Goal: Transaction & Acquisition: Book appointment/travel/reservation

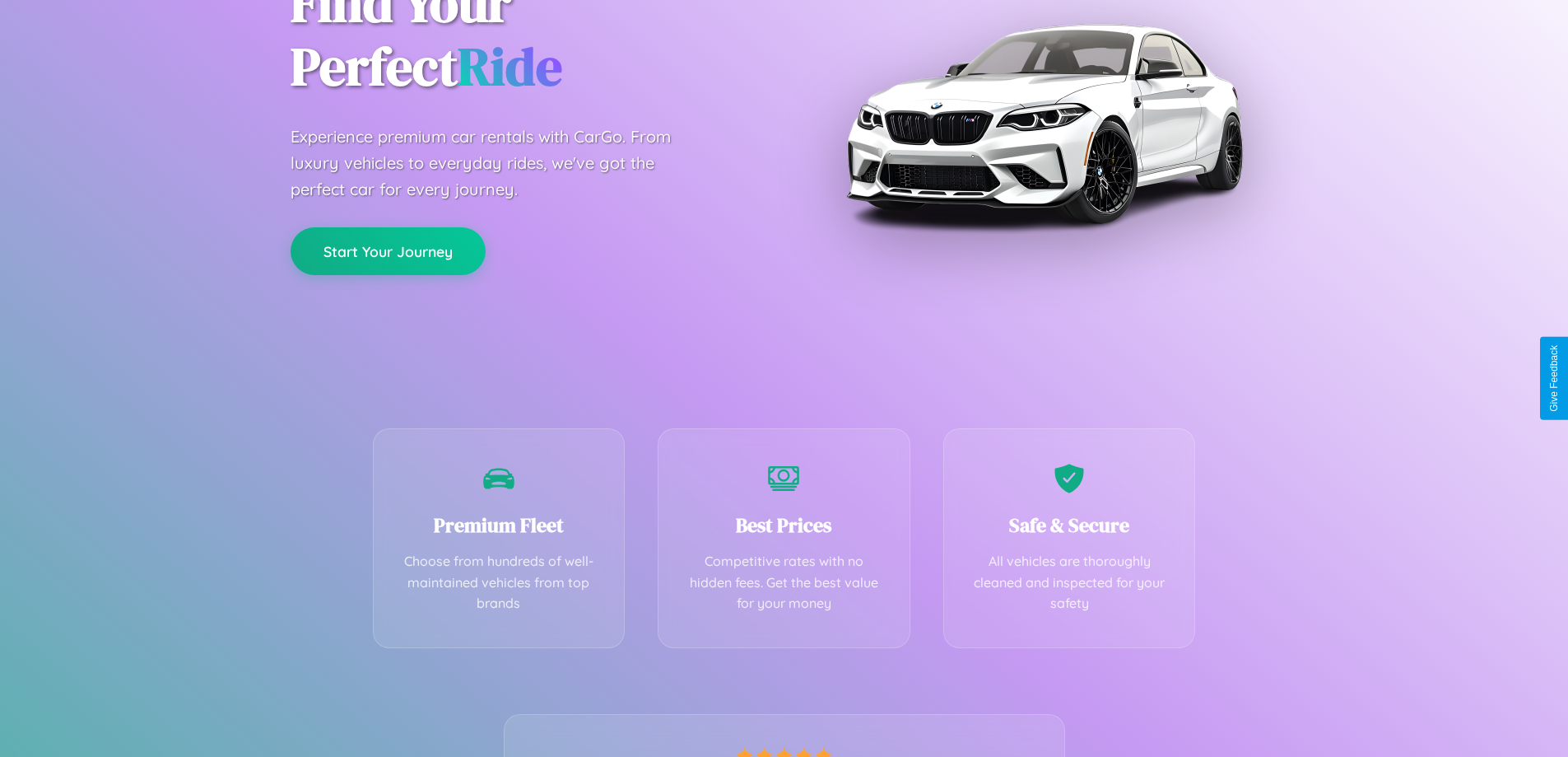
scroll to position [324, 0]
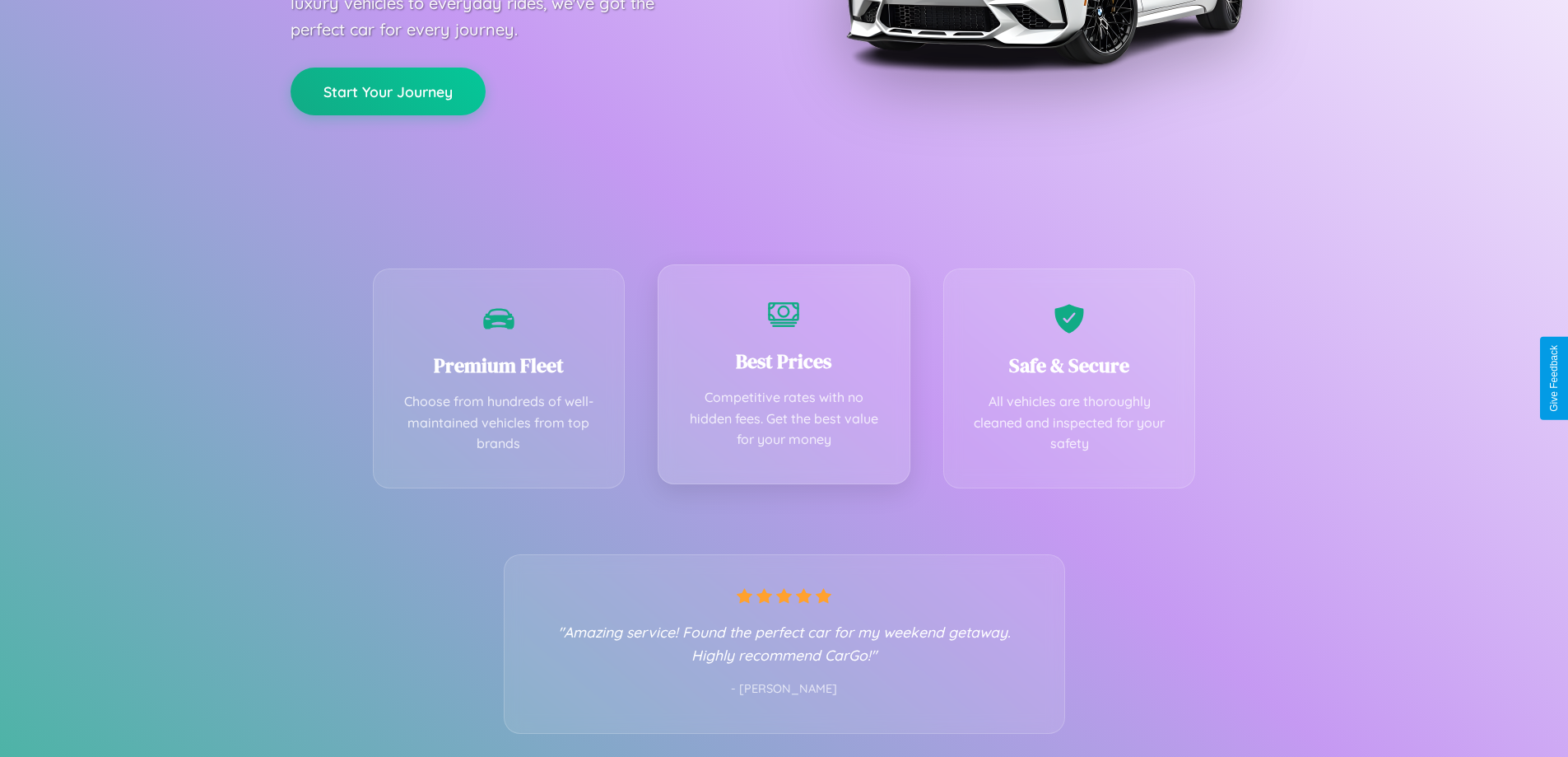
click at [784, 378] on div "Best Prices Competitive rates with no hidden fees. Get the best value for your …" at bounding box center [784, 374] width 253 height 220
click at [388, 90] on button "Start Your Journey" at bounding box center [388, 90] width 195 height 48
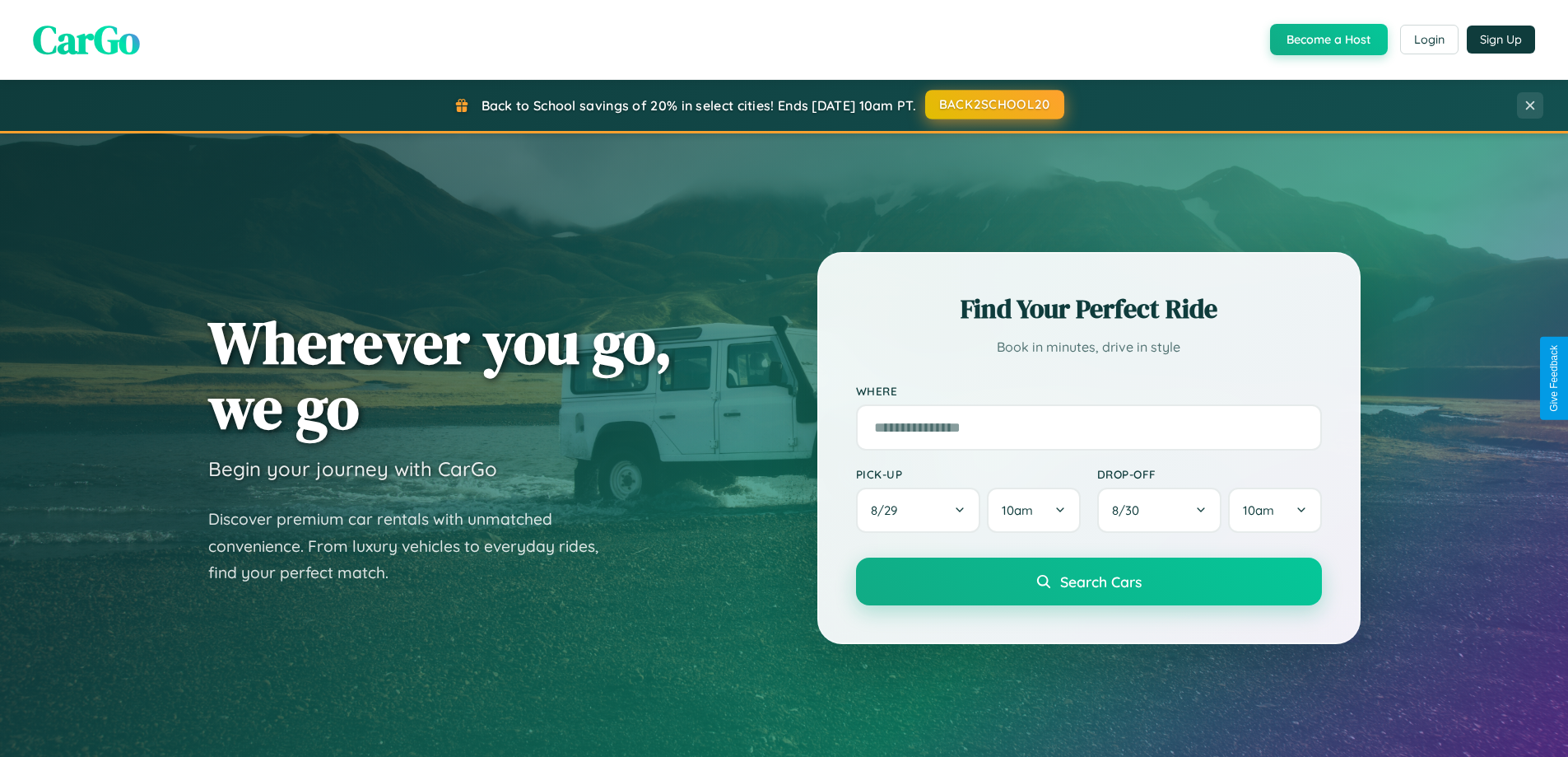
click at [993, 105] on button "BACK2SCHOOL20" at bounding box center [995, 105] width 139 height 30
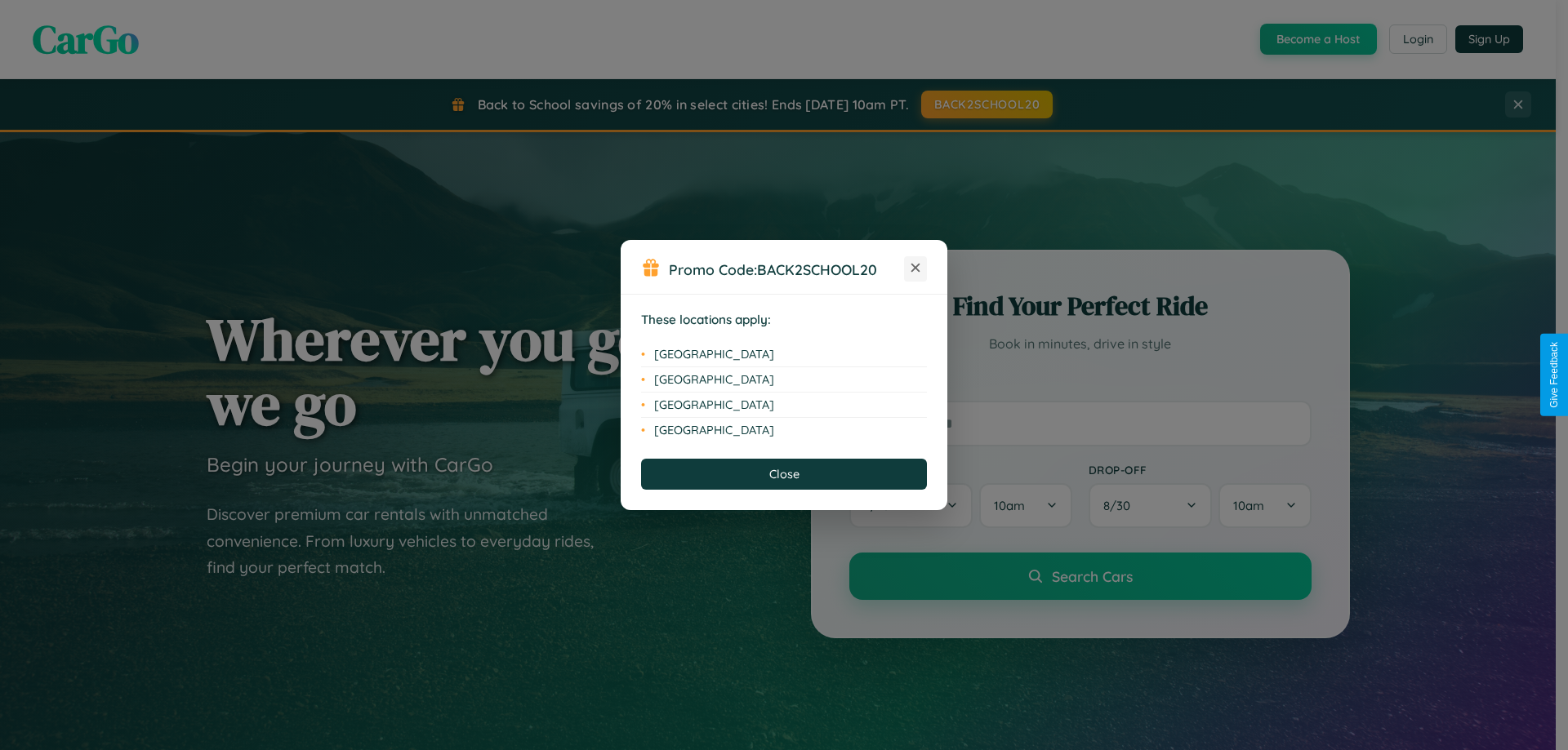
click at [915, 269] on icon at bounding box center [915, 268] width 9 height 9
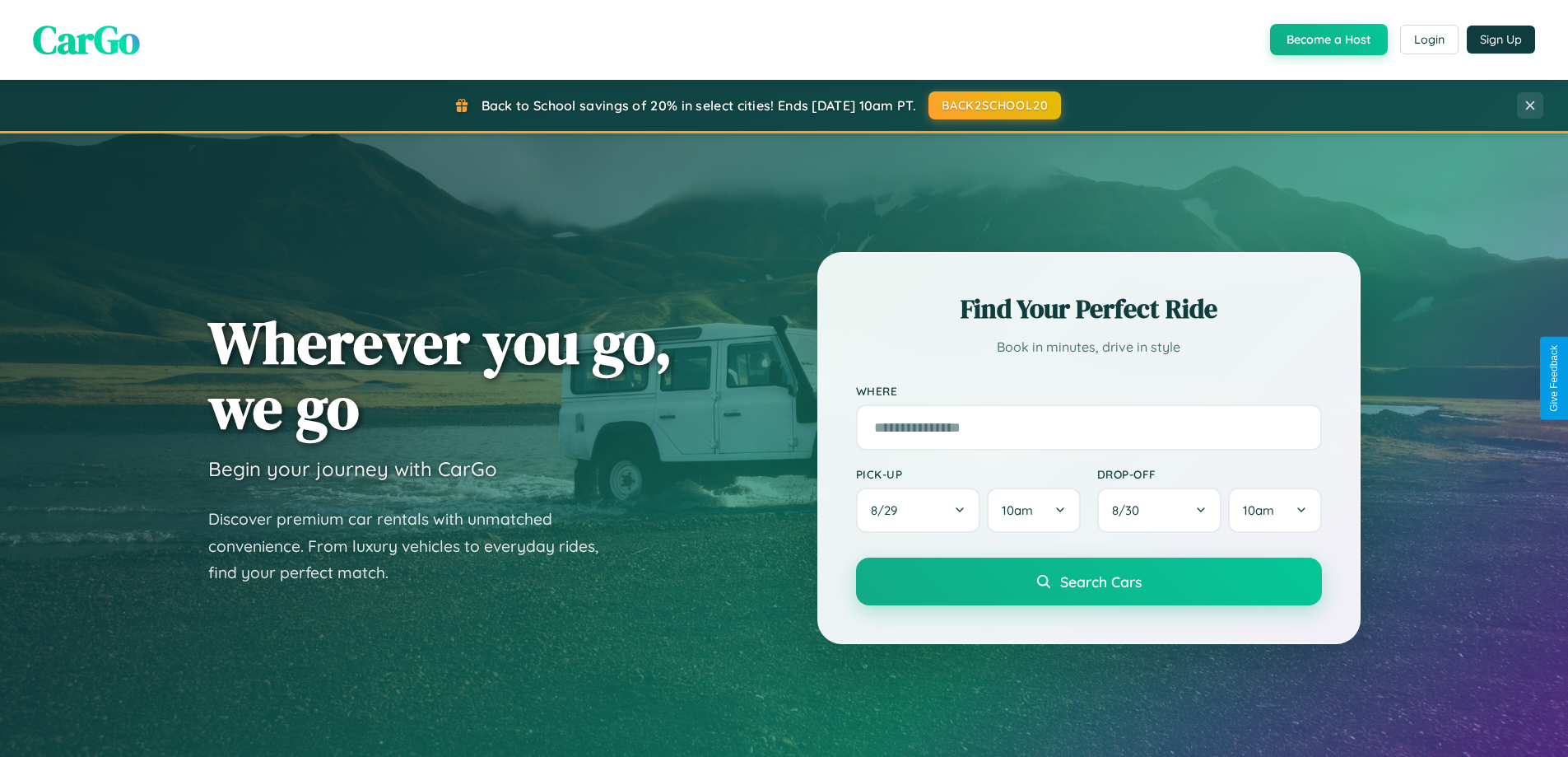
scroll to position [1134, 0]
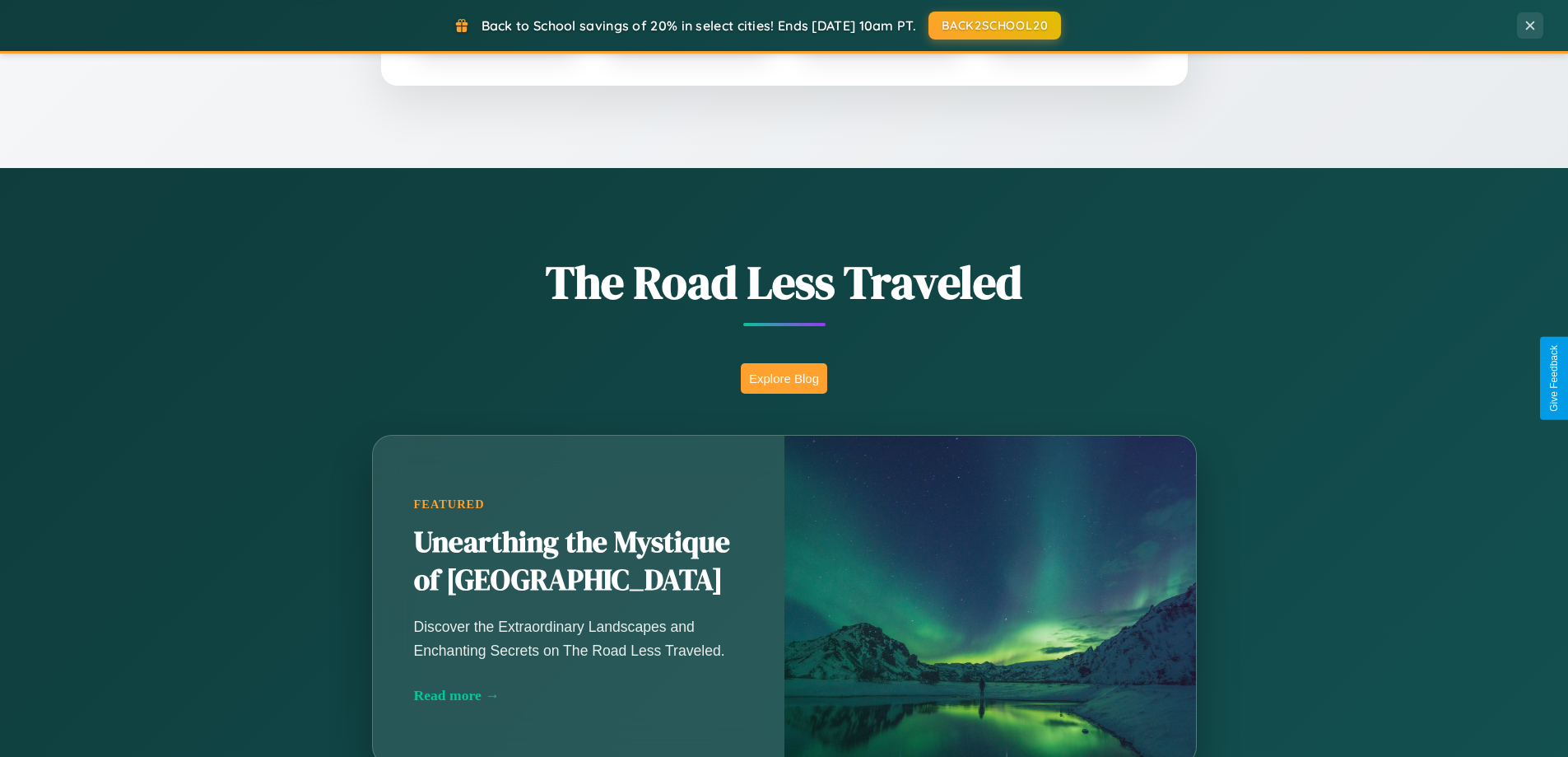
click at [784, 378] on button "Explore Blog" at bounding box center [784, 378] width 87 height 31
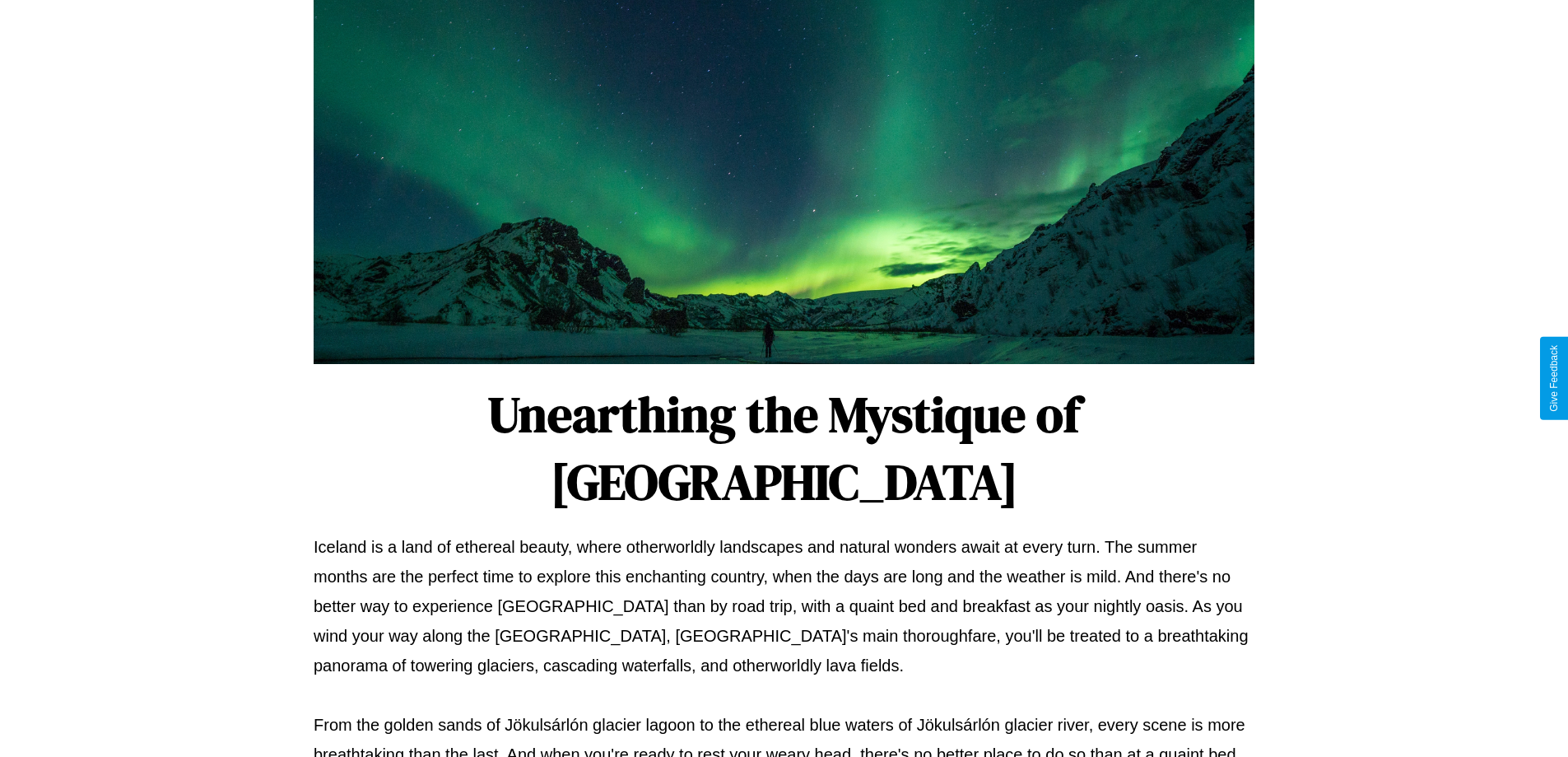
scroll to position [533, 0]
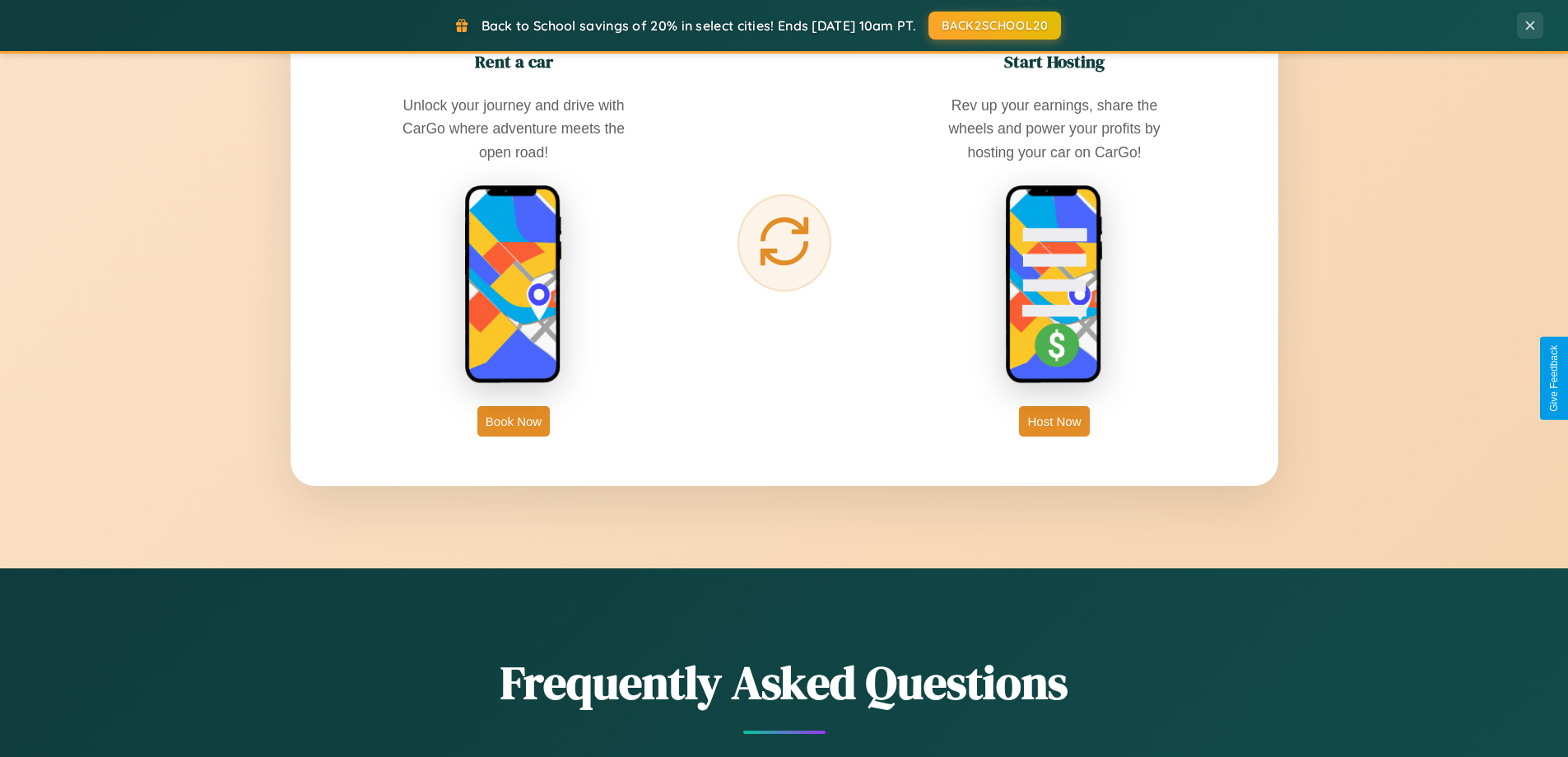
scroll to position [2647, 0]
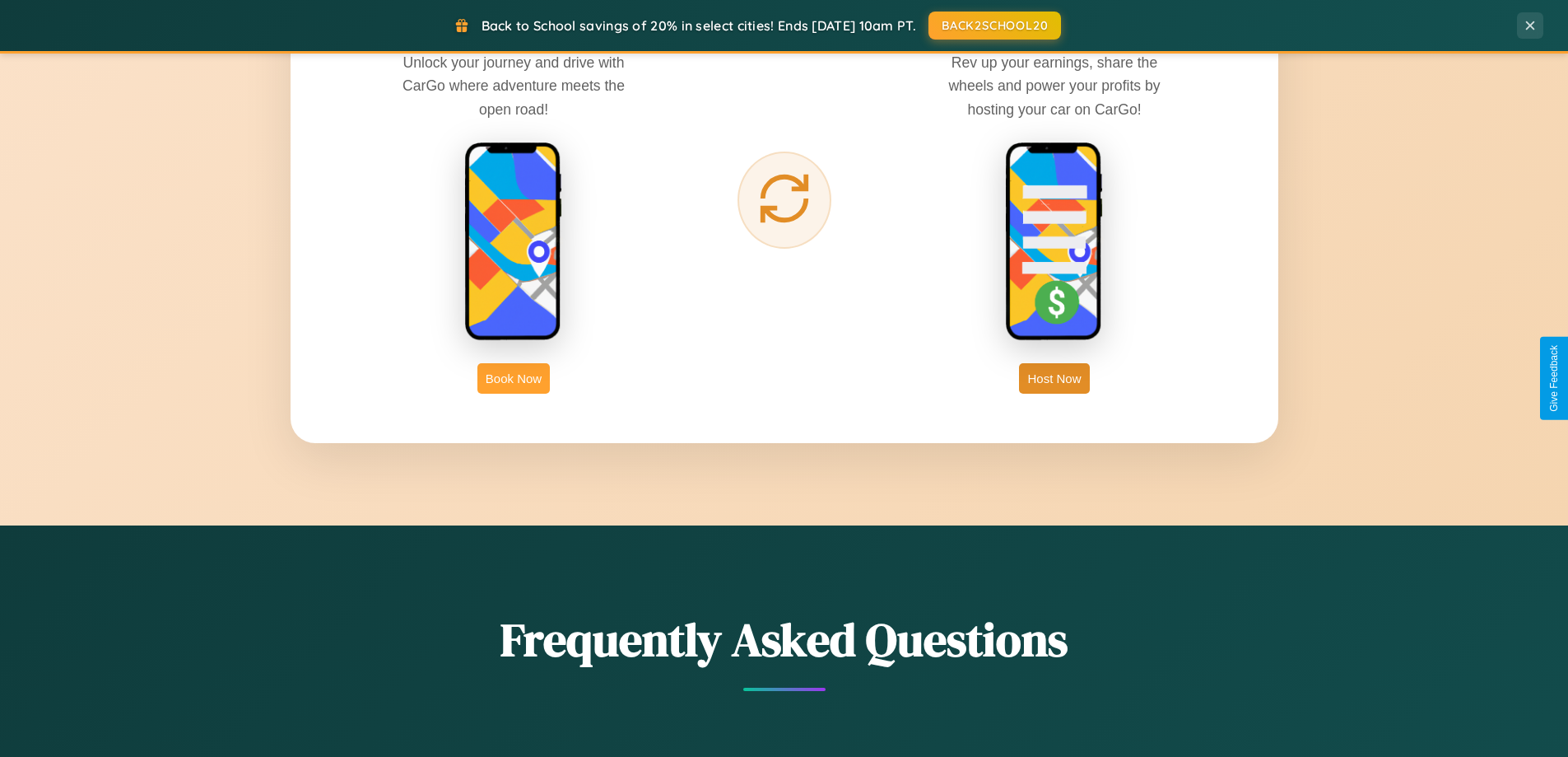
click at [514, 378] on button "Book Now" at bounding box center [514, 378] width 72 height 31
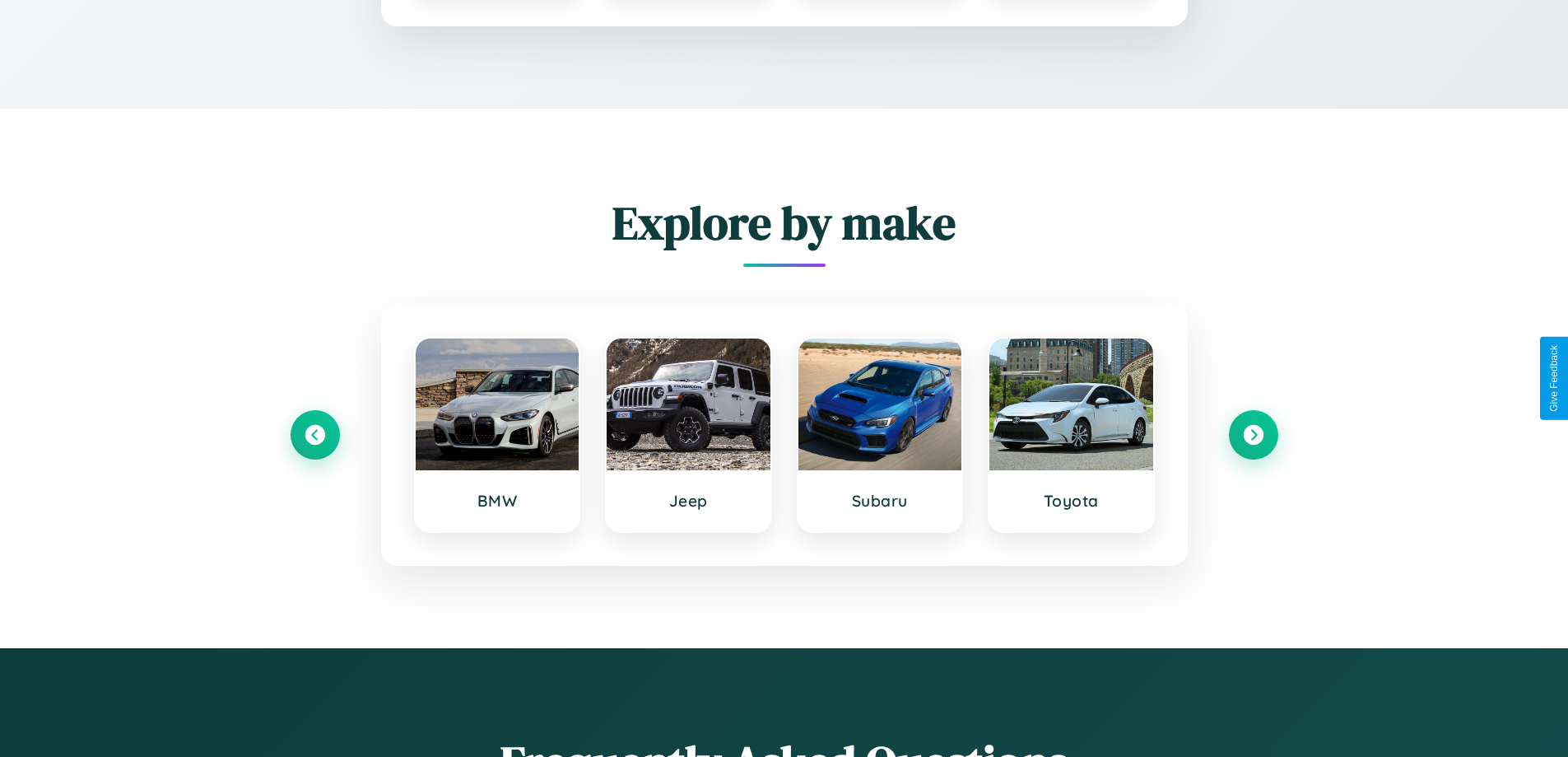
scroll to position [1373, 0]
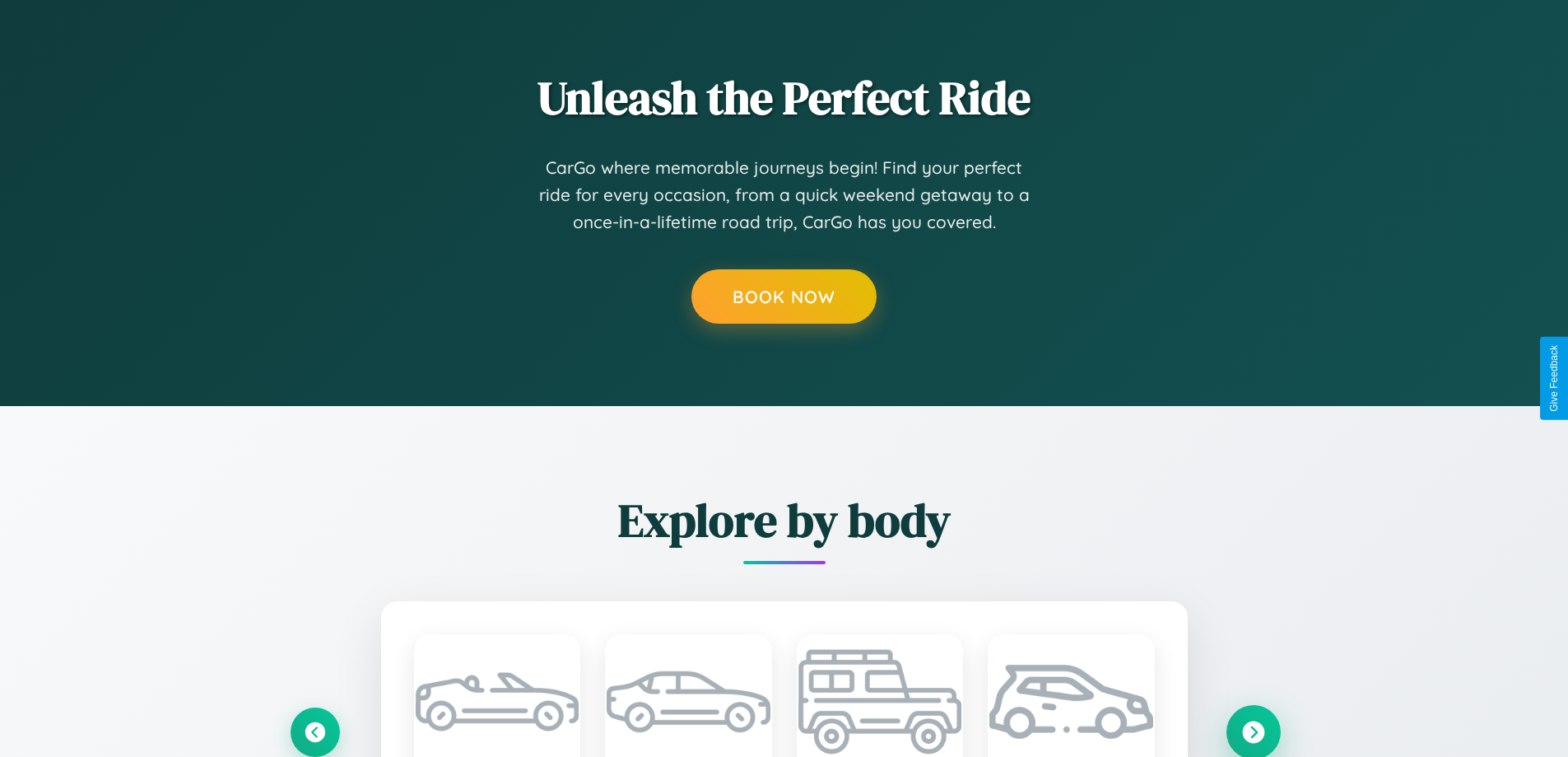
click at [1253, 730] on icon at bounding box center [1253, 732] width 22 height 22
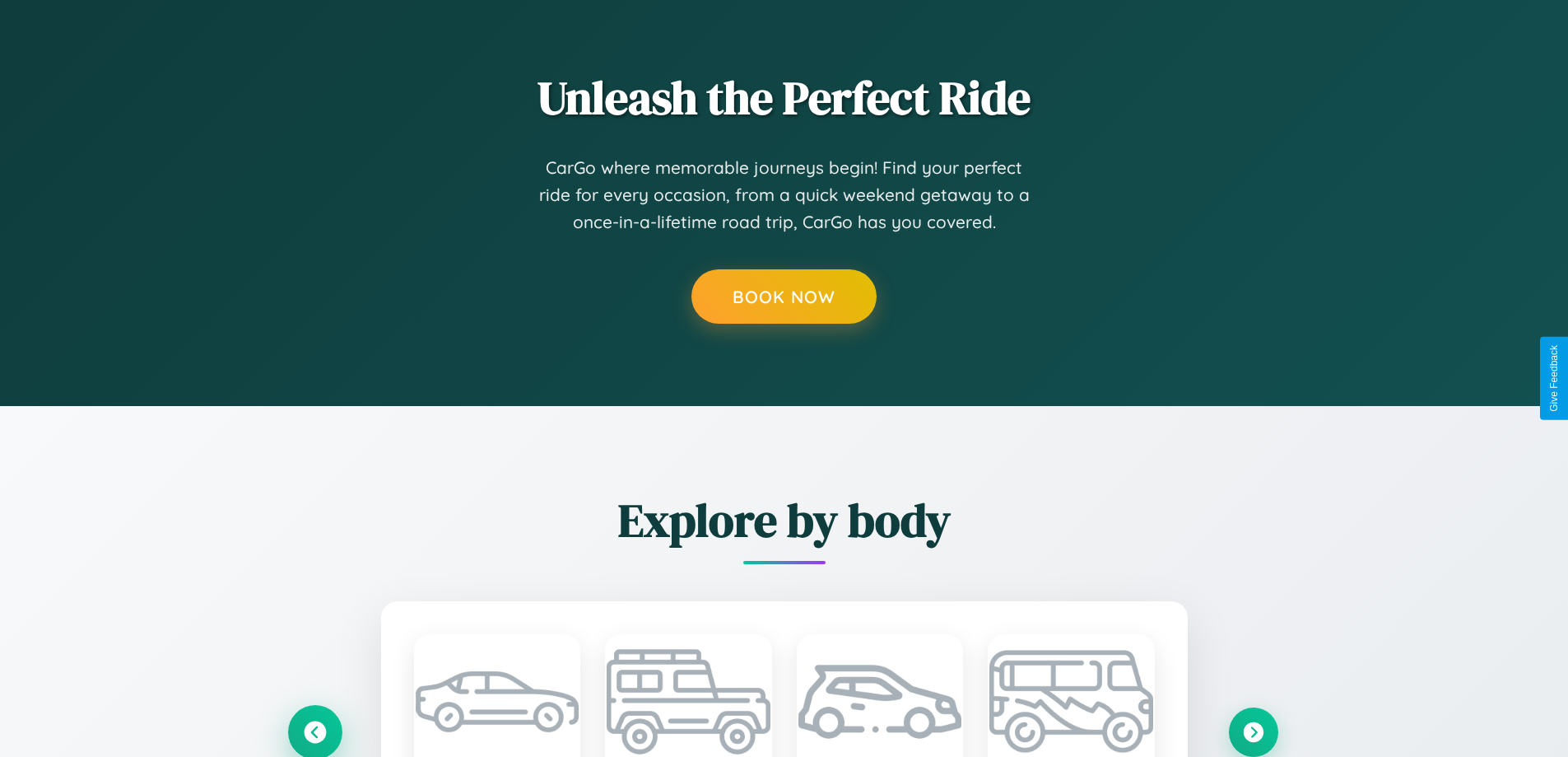
click at [315, 731] on icon at bounding box center [315, 732] width 22 height 22
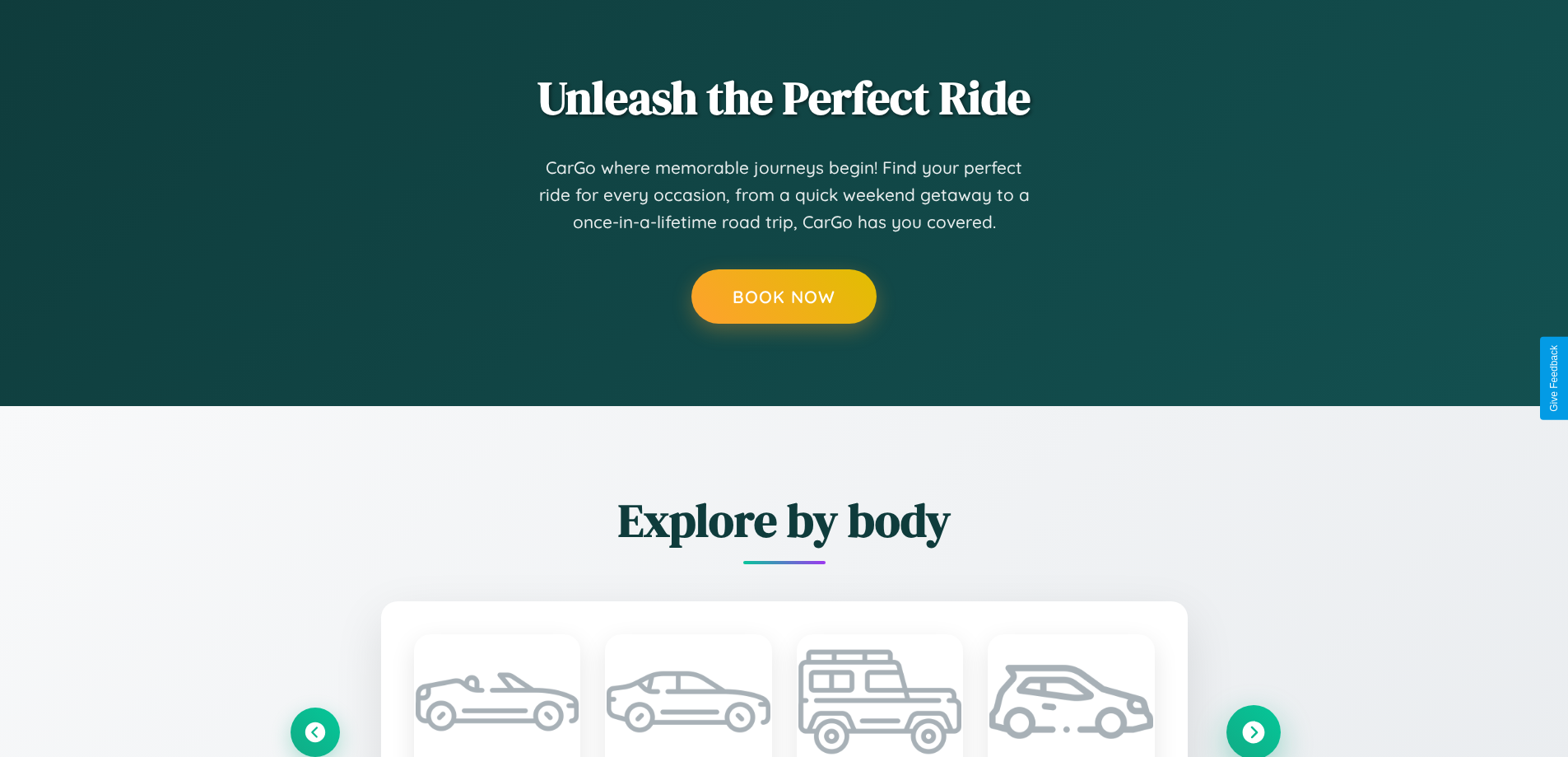
click at [1253, 731] on icon at bounding box center [1253, 732] width 22 height 22
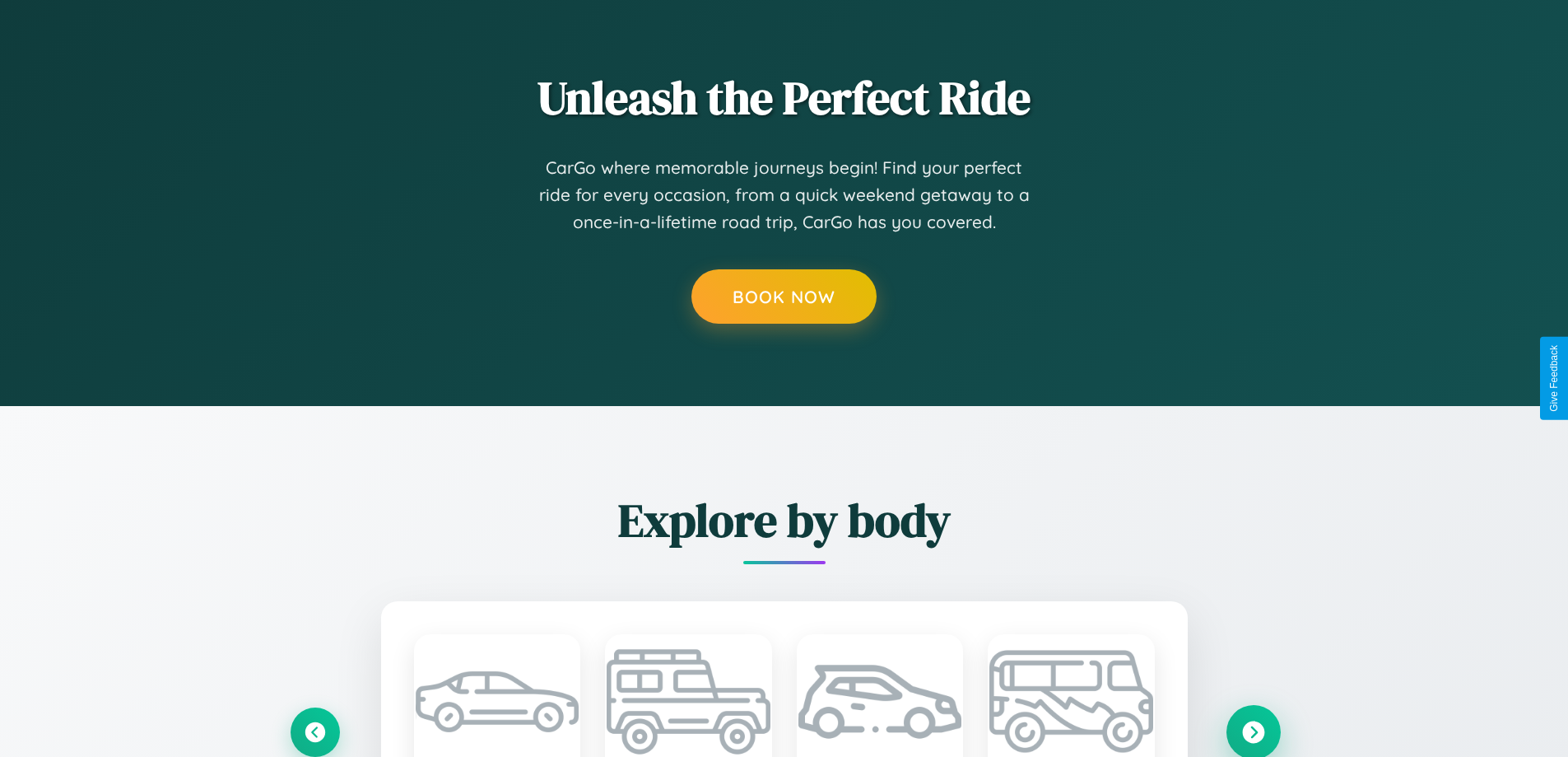
click at [1253, 730] on icon at bounding box center [1253, 732] width 22 height 22
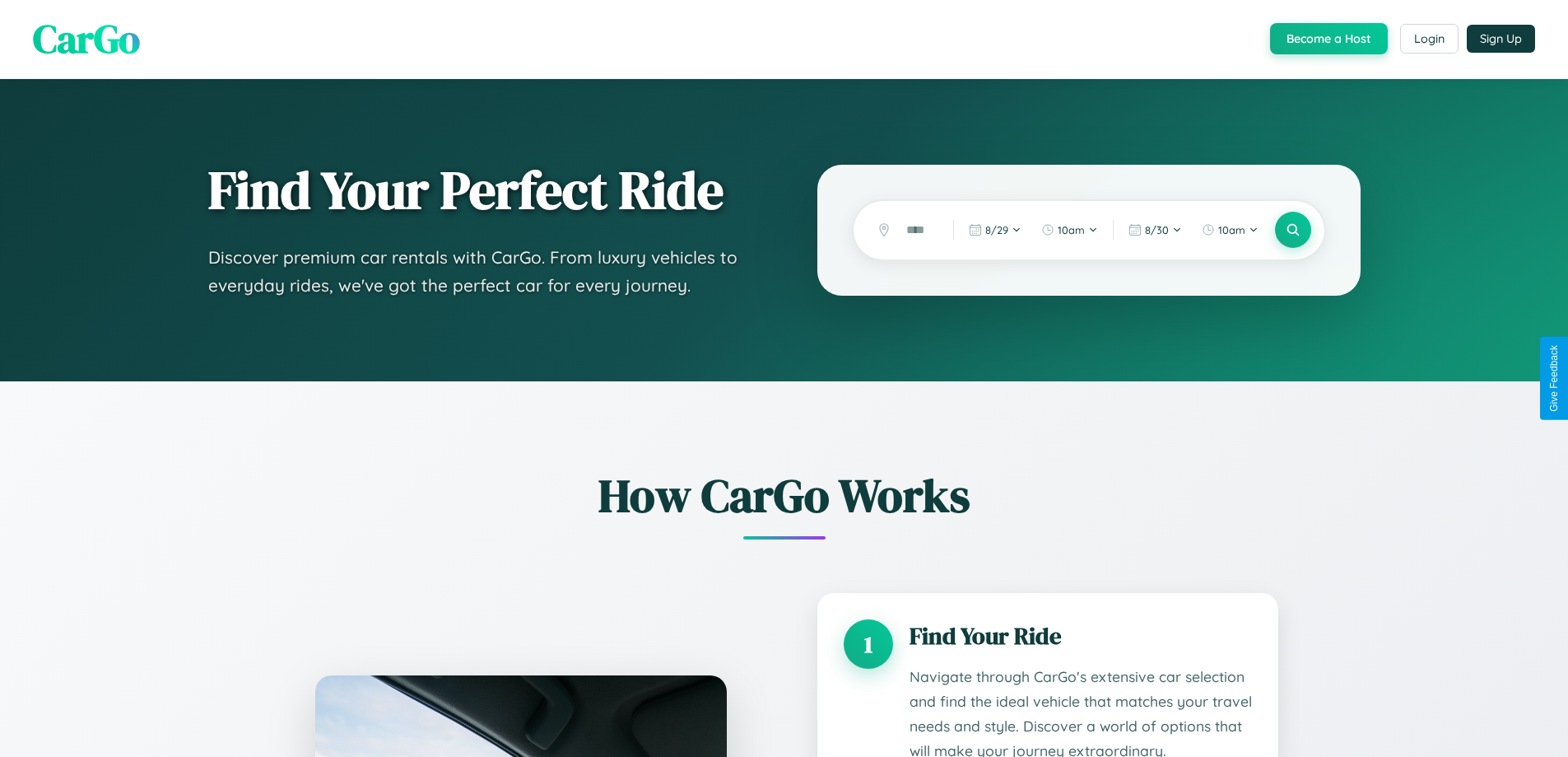
scroll to position [0, 0]
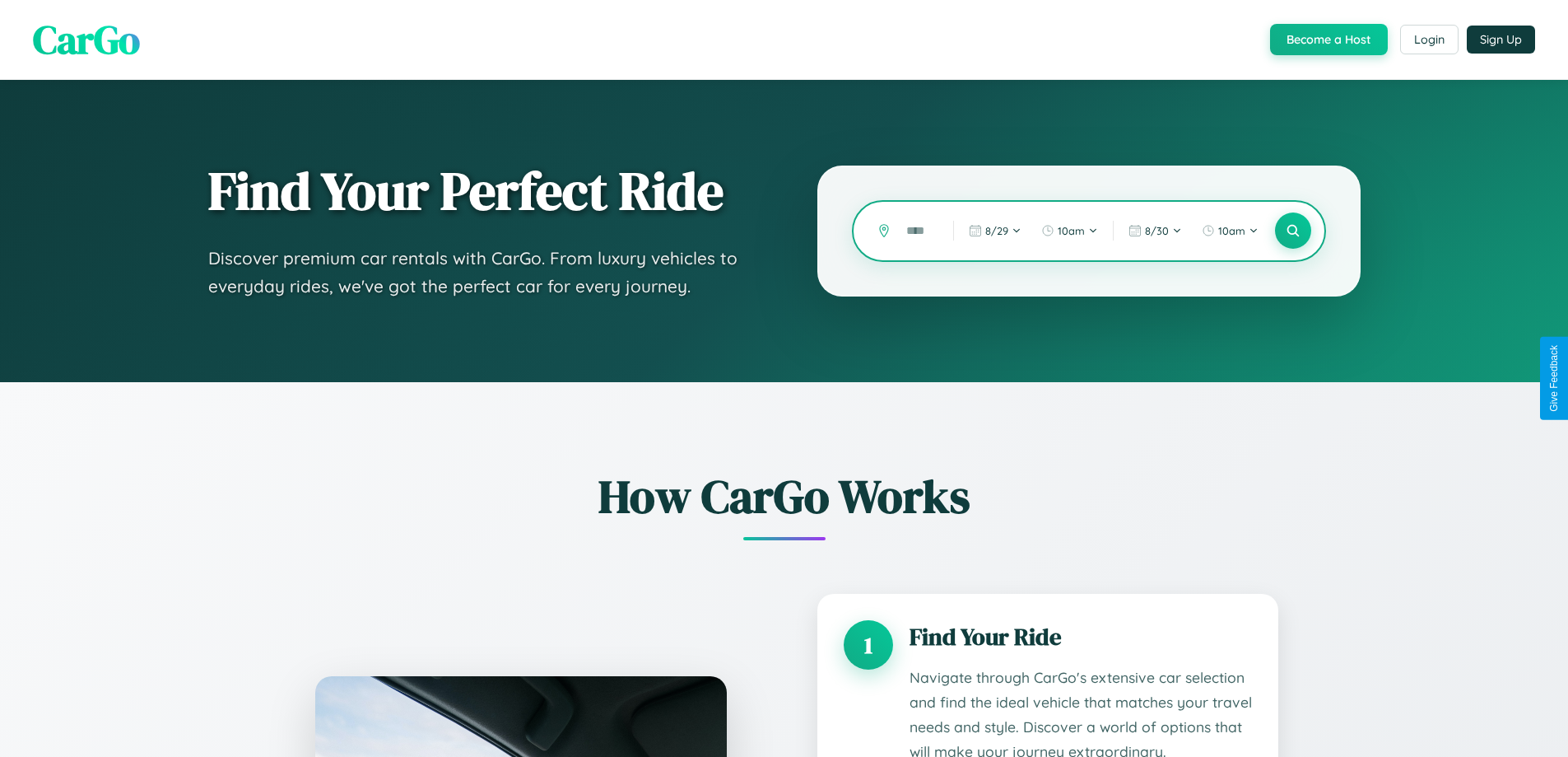
click at [918, 231] on input "text" at bounding box center [917, 231] width 39 height 29
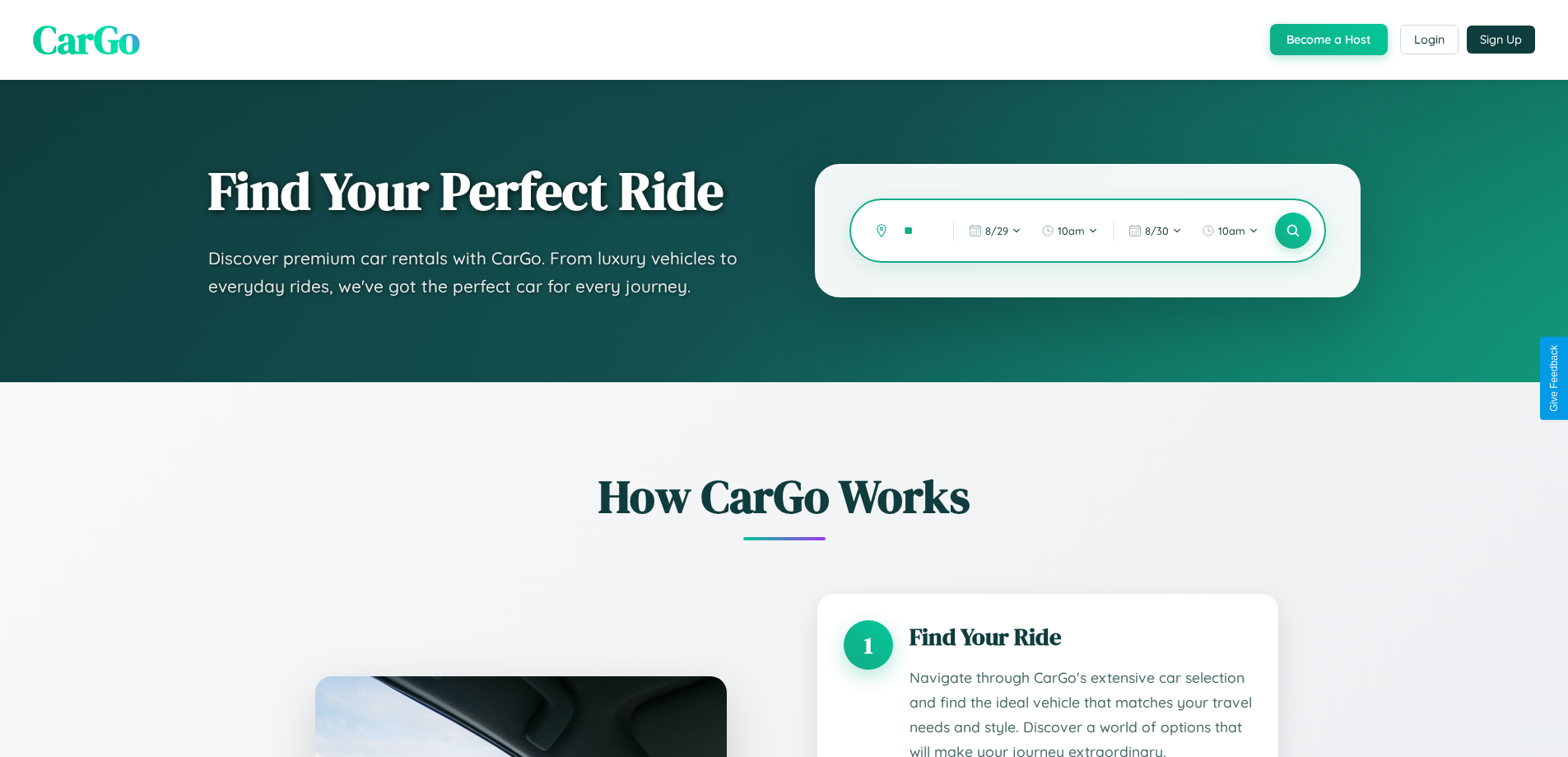
type input "*"
type input "******"
click at [1293, 231] on icon at bounding box center [1293, 231] width 15 height 15
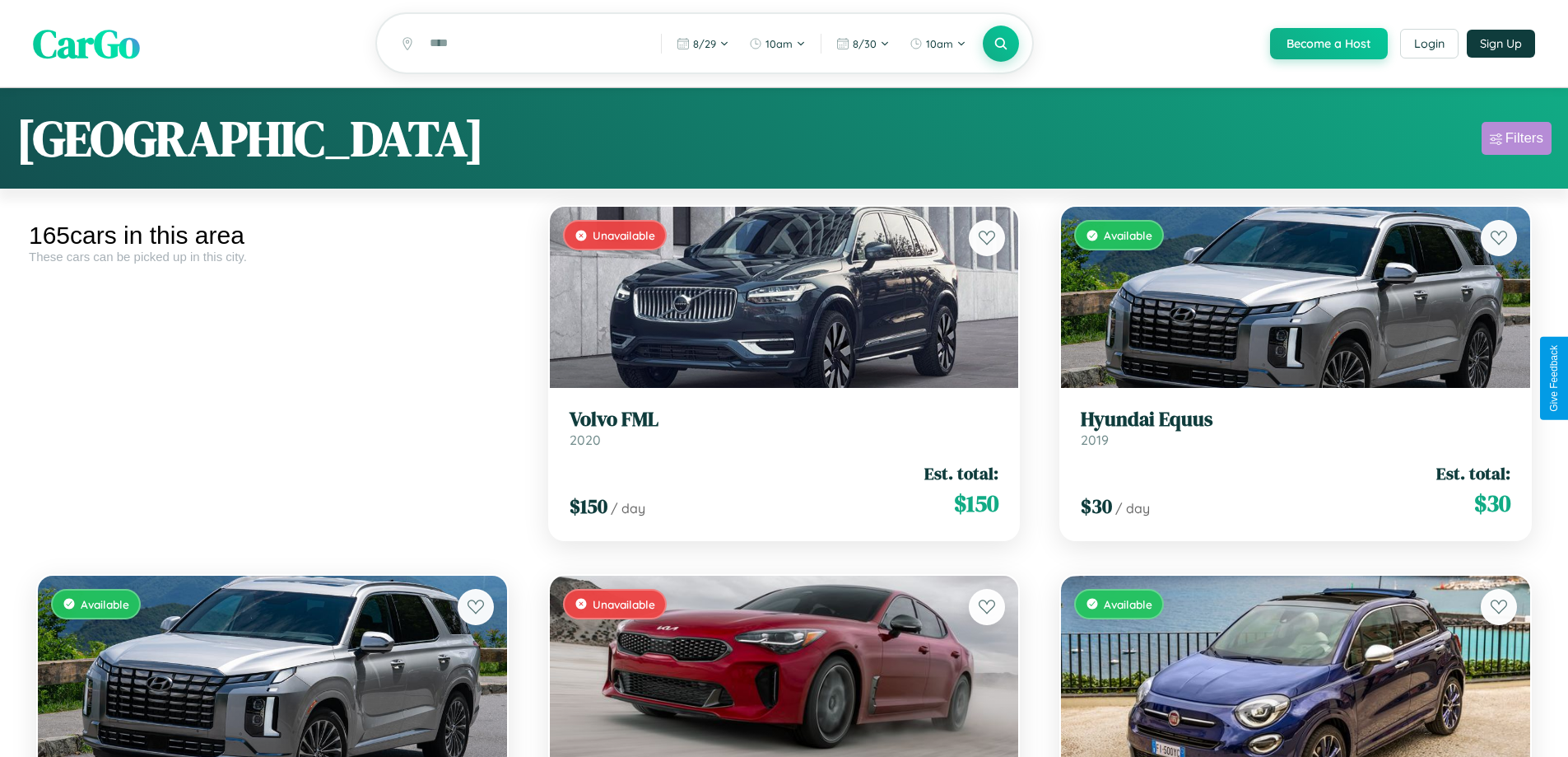
click at [1517, 141] on div "Filters" at bounding box center [1524, 138] width 38 height 16
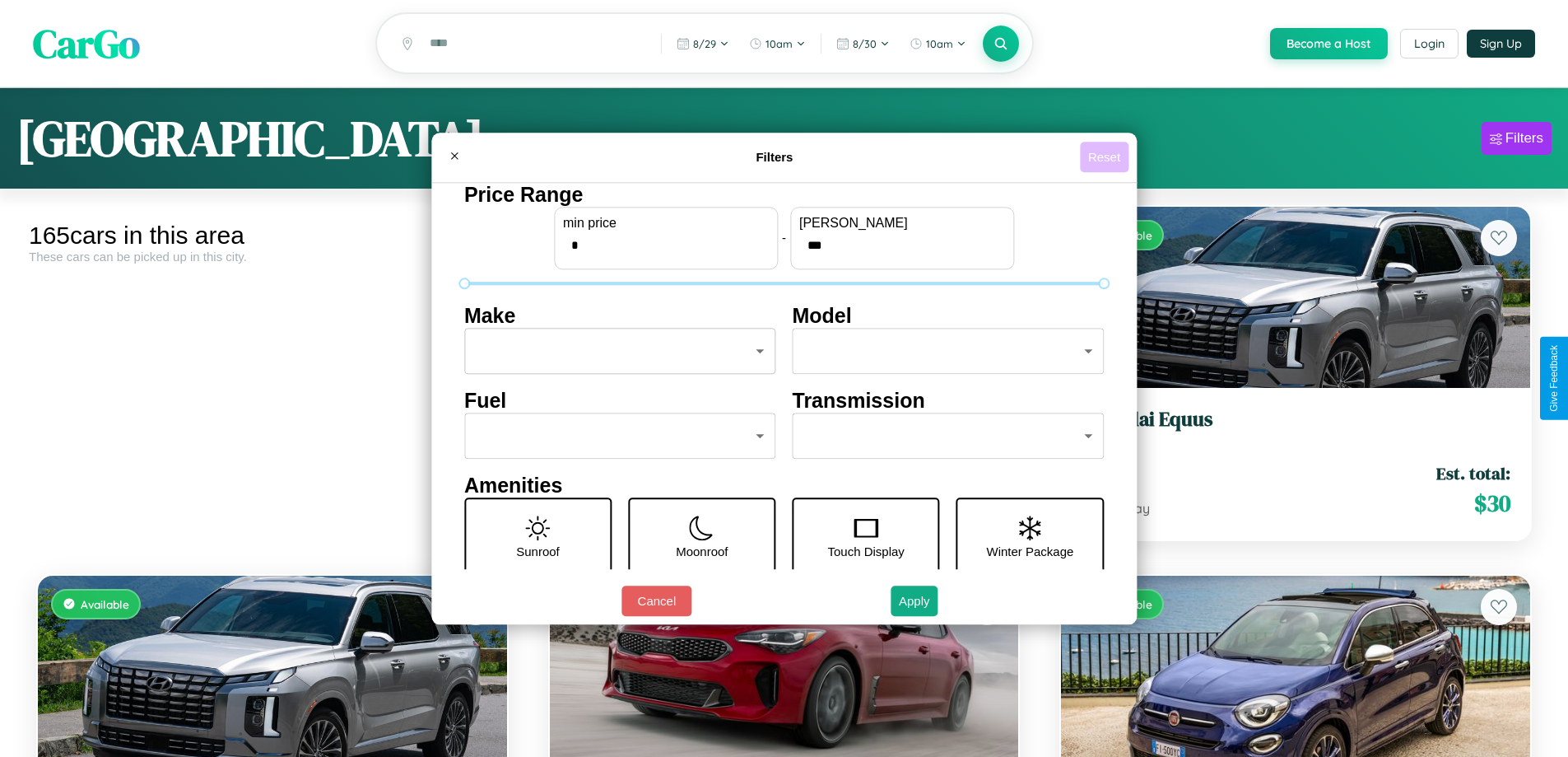
click at [1107, 156] on button "Reset" at bounding box center [1104, 157] width 49 height 31
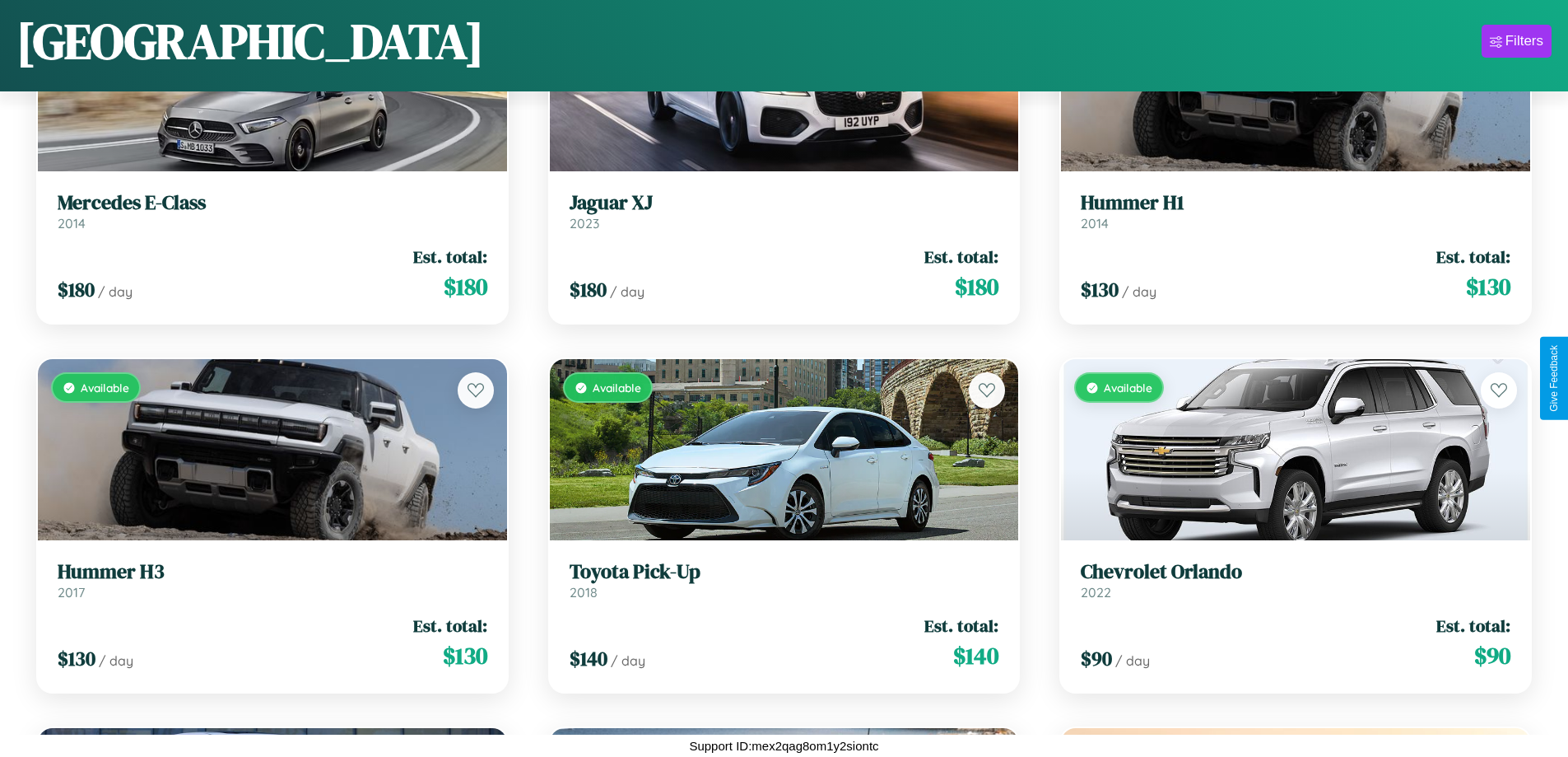
scroll to position [9084, 0]
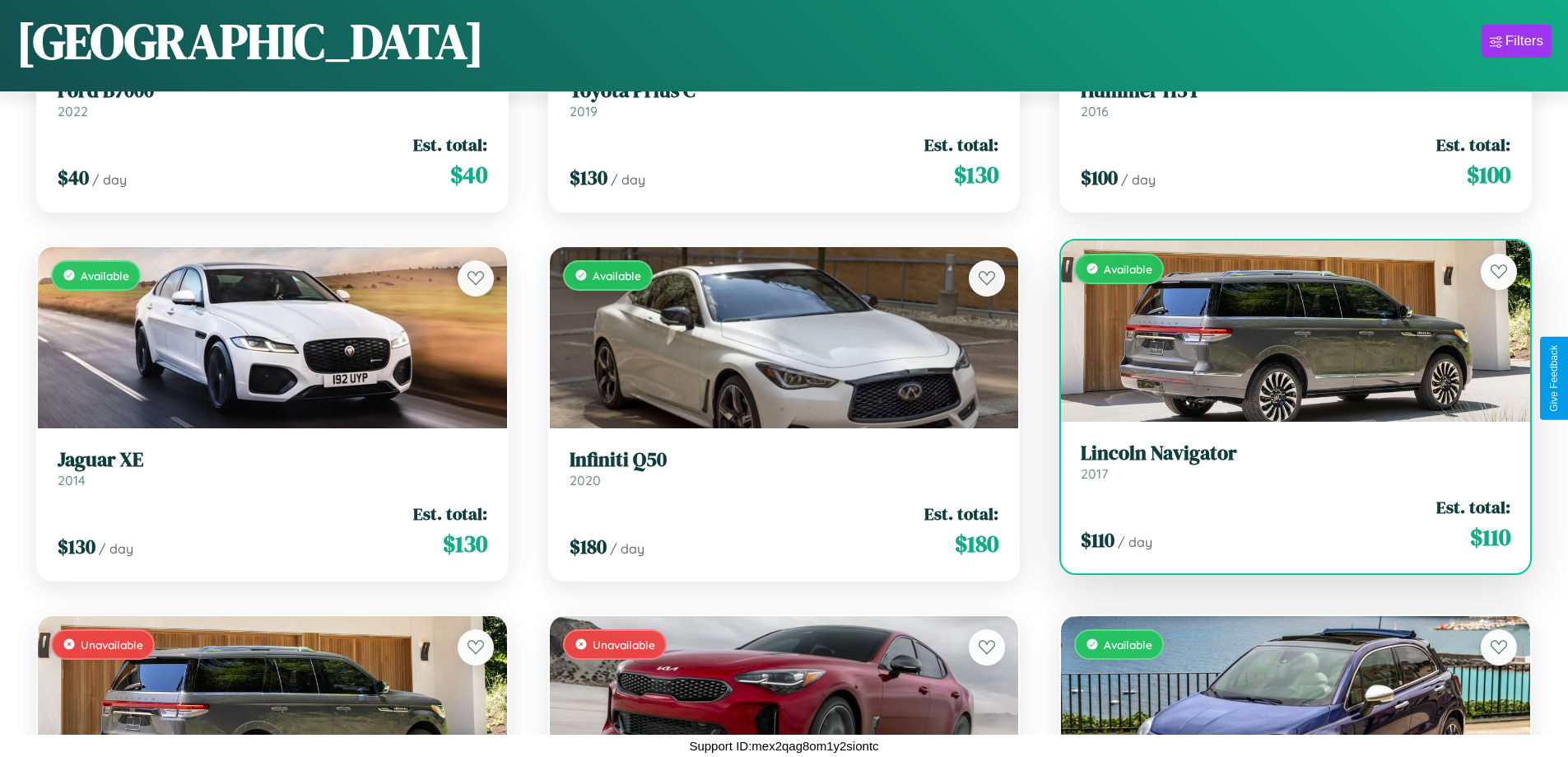
click at [1285, 464] on link "Lincoln Navigator 2017" at bounding box center [1295, 461] width 430 height 40
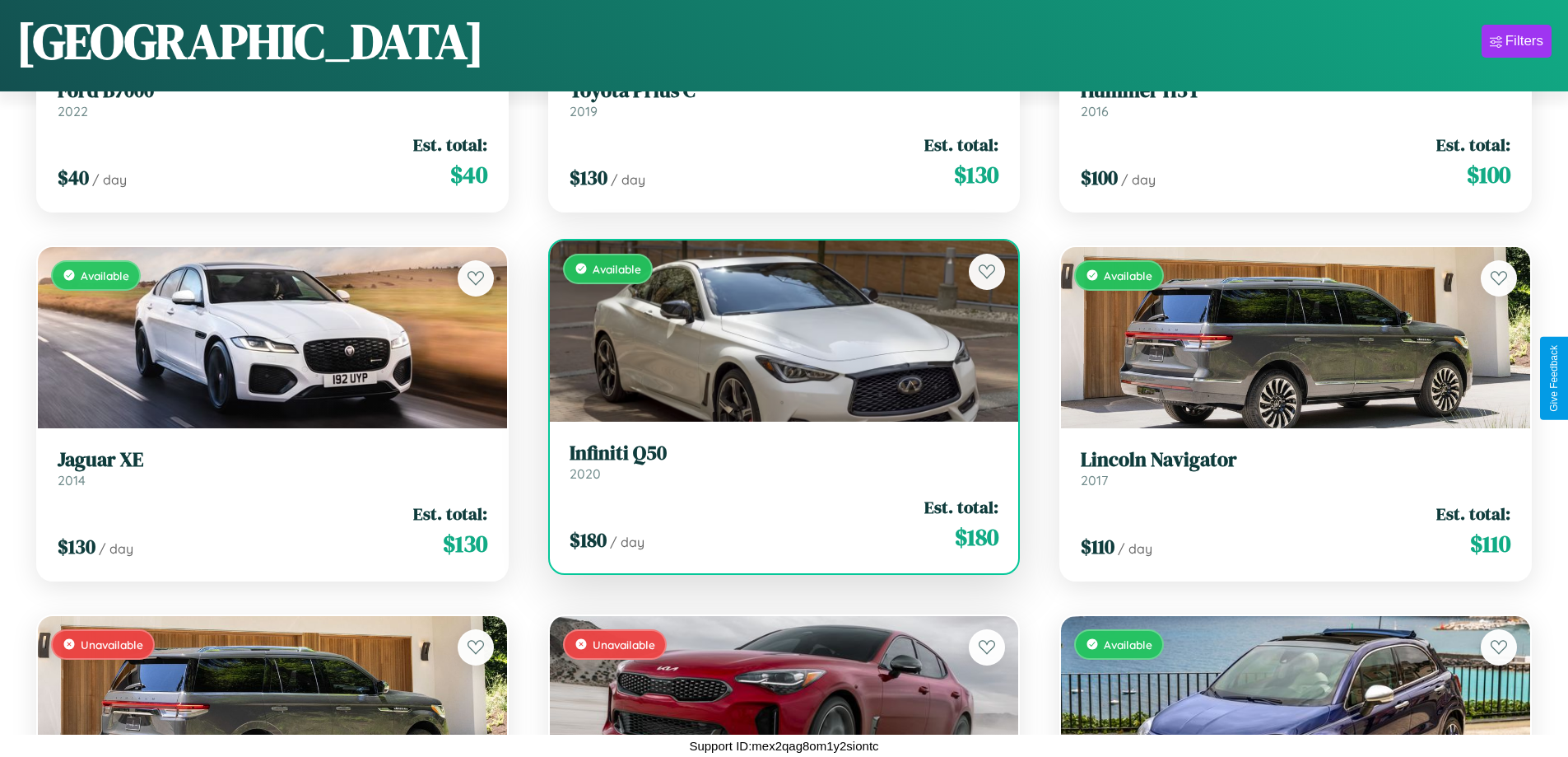
scroll to position [601, 0]
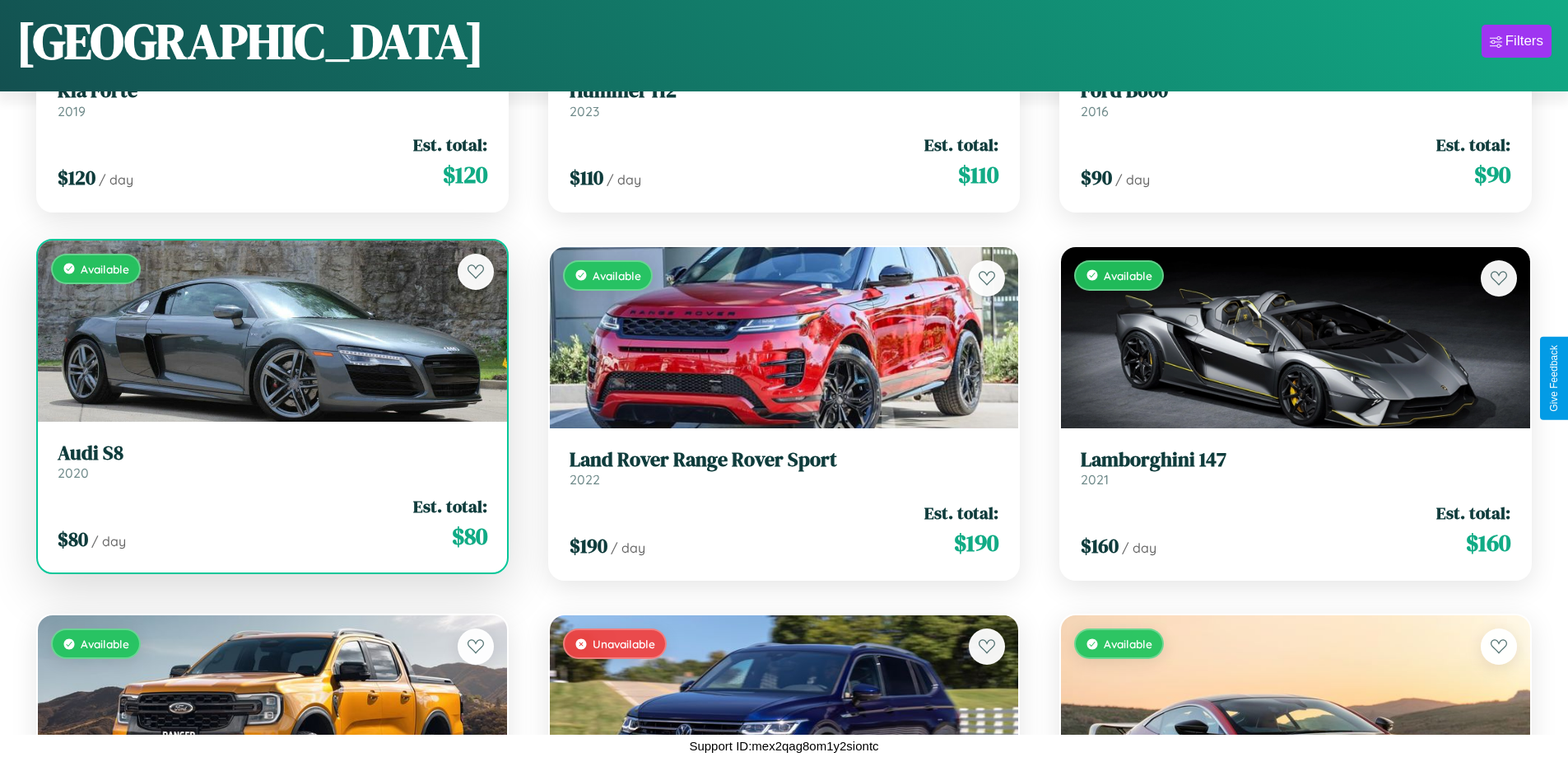
click at [270, 464] on link "Audi S8 2020" at bounding box center [272, 461] width 430 height 40
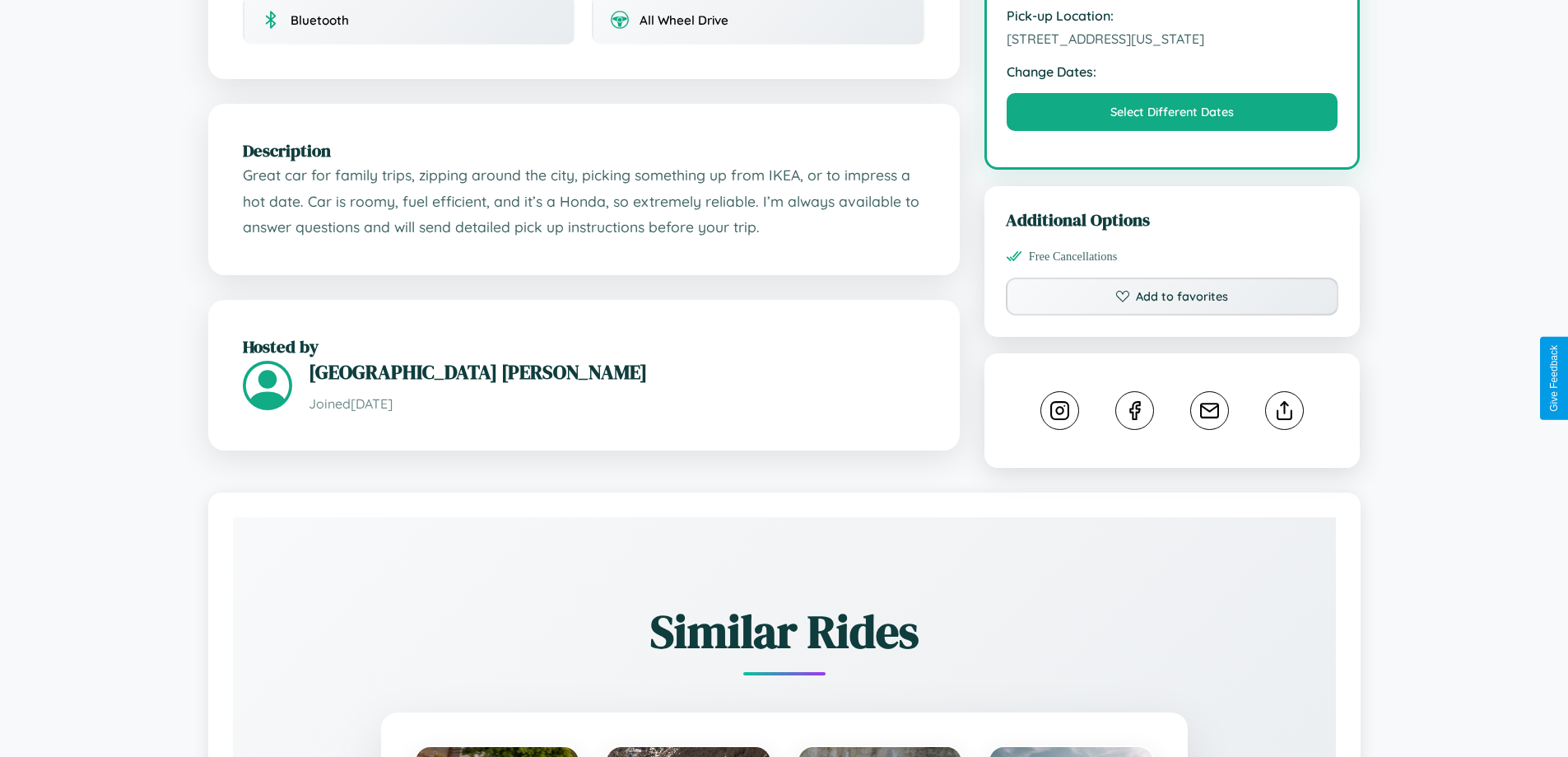
scroll to position [558, 0]
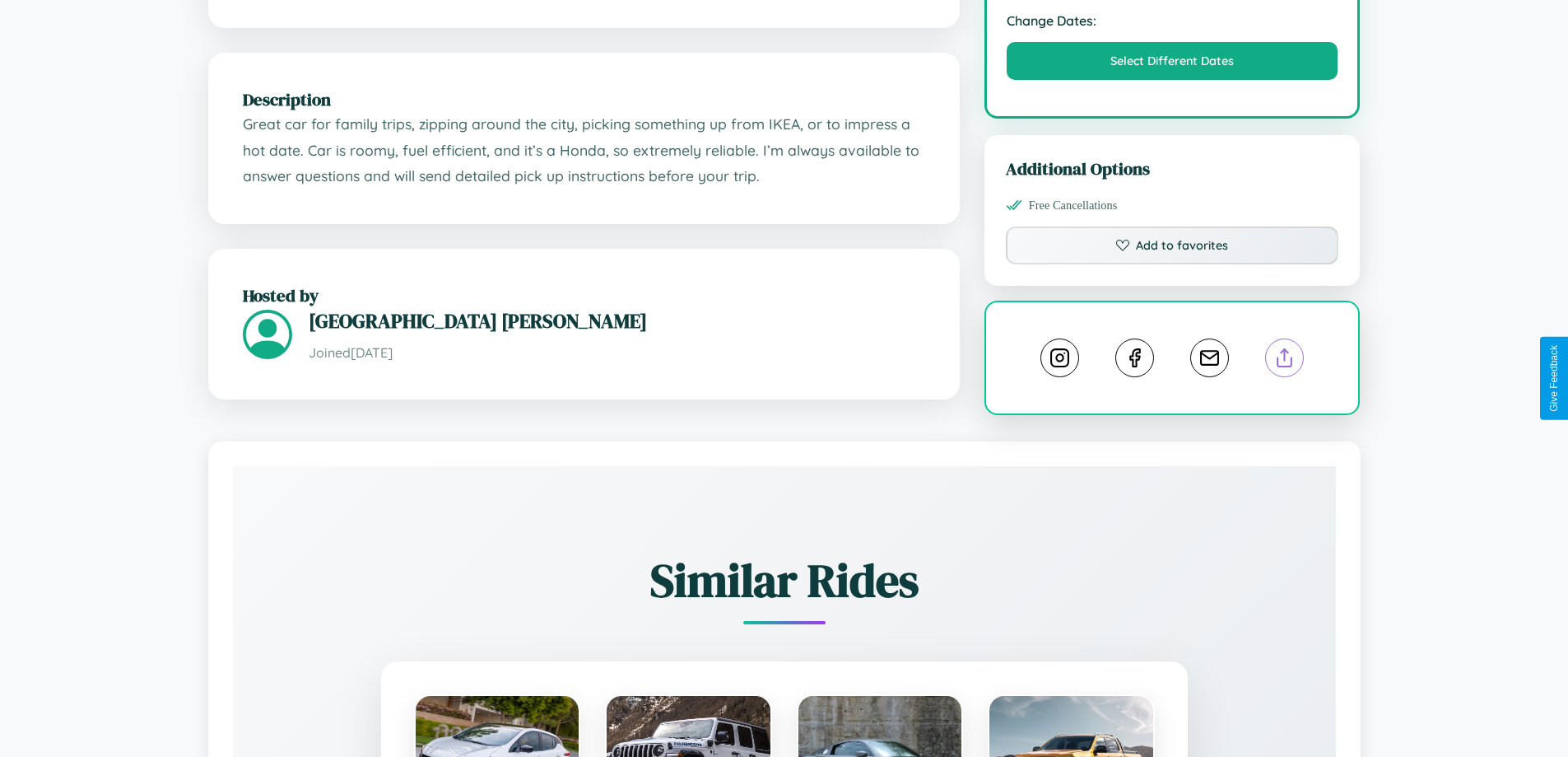
click at [1285, 360] on line at bounding box center [1285, 354] width 0 height 11
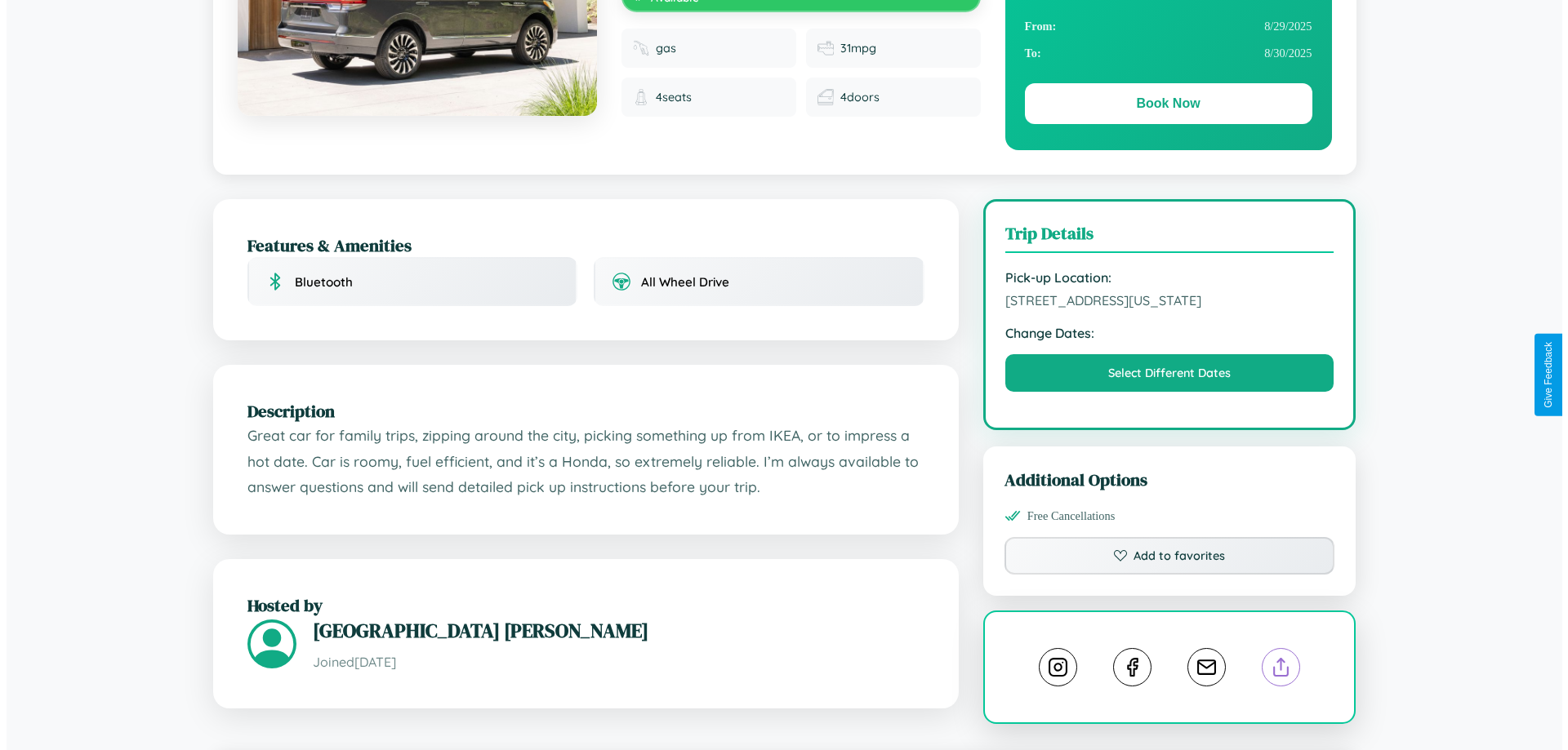
scroll to position [0, 0]
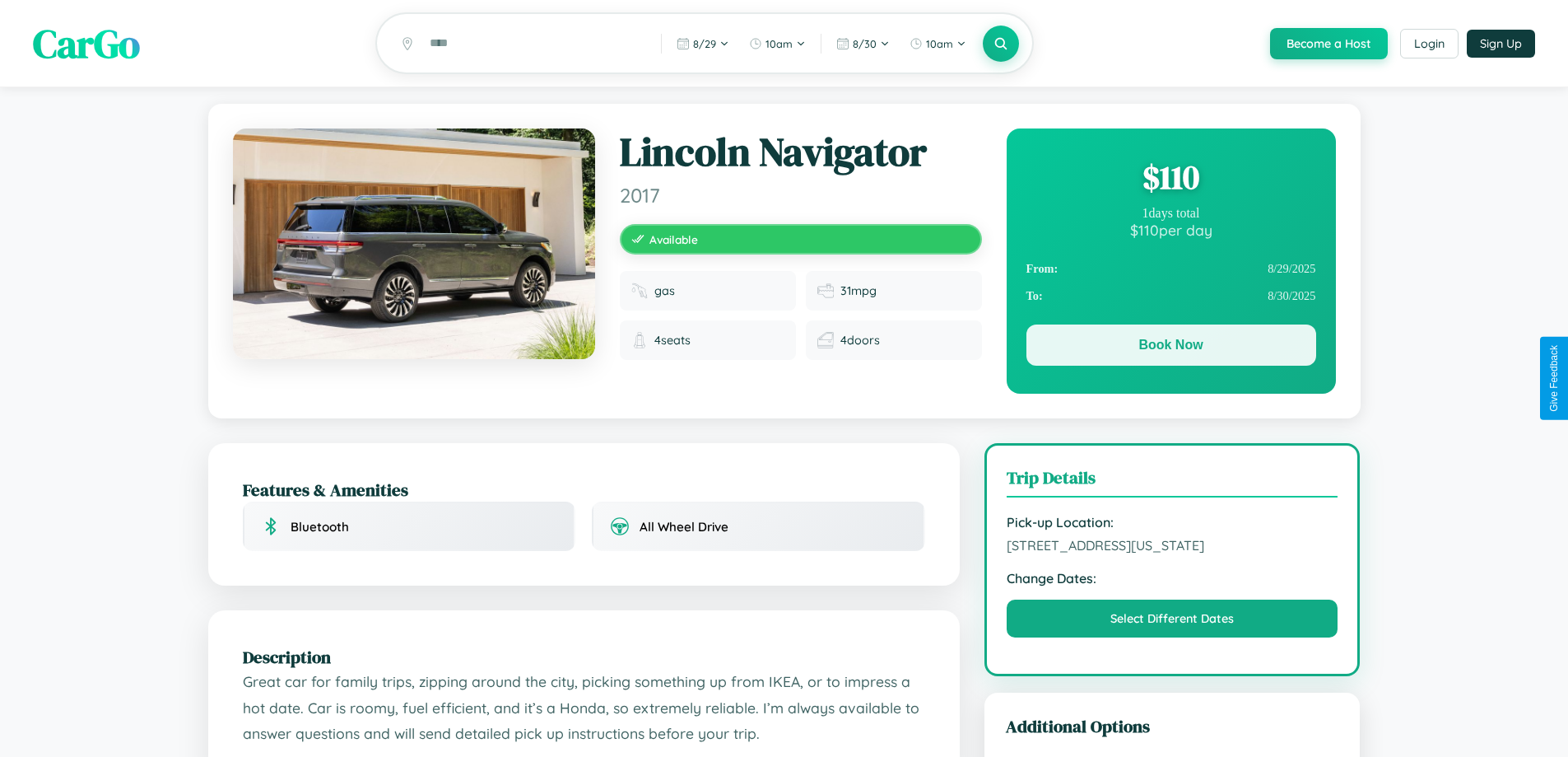
click at [1171, 348] on button "Book Now" at bounding box center [1172, 345] width 290 height 41
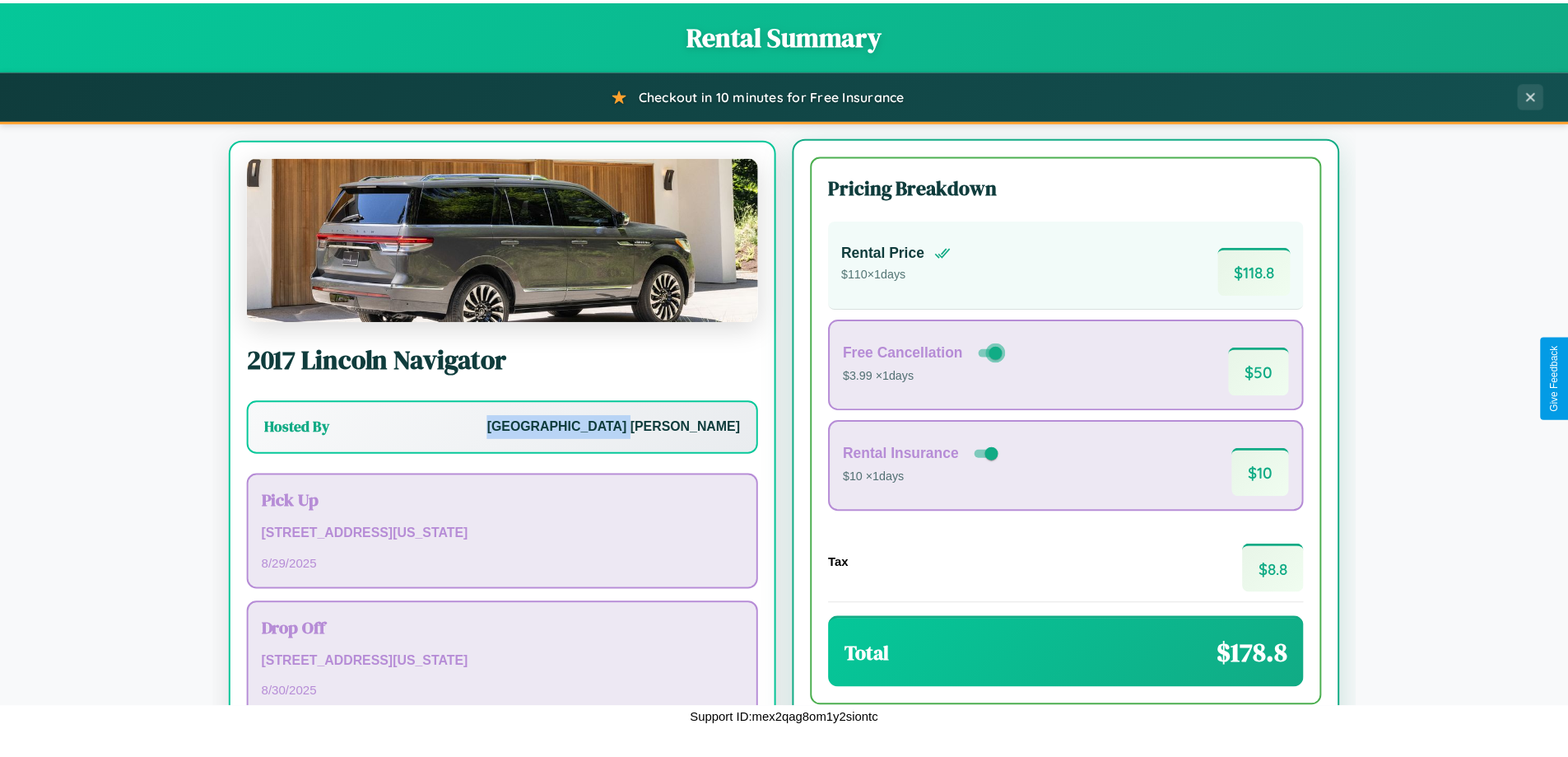
scroll to position [76, 0]
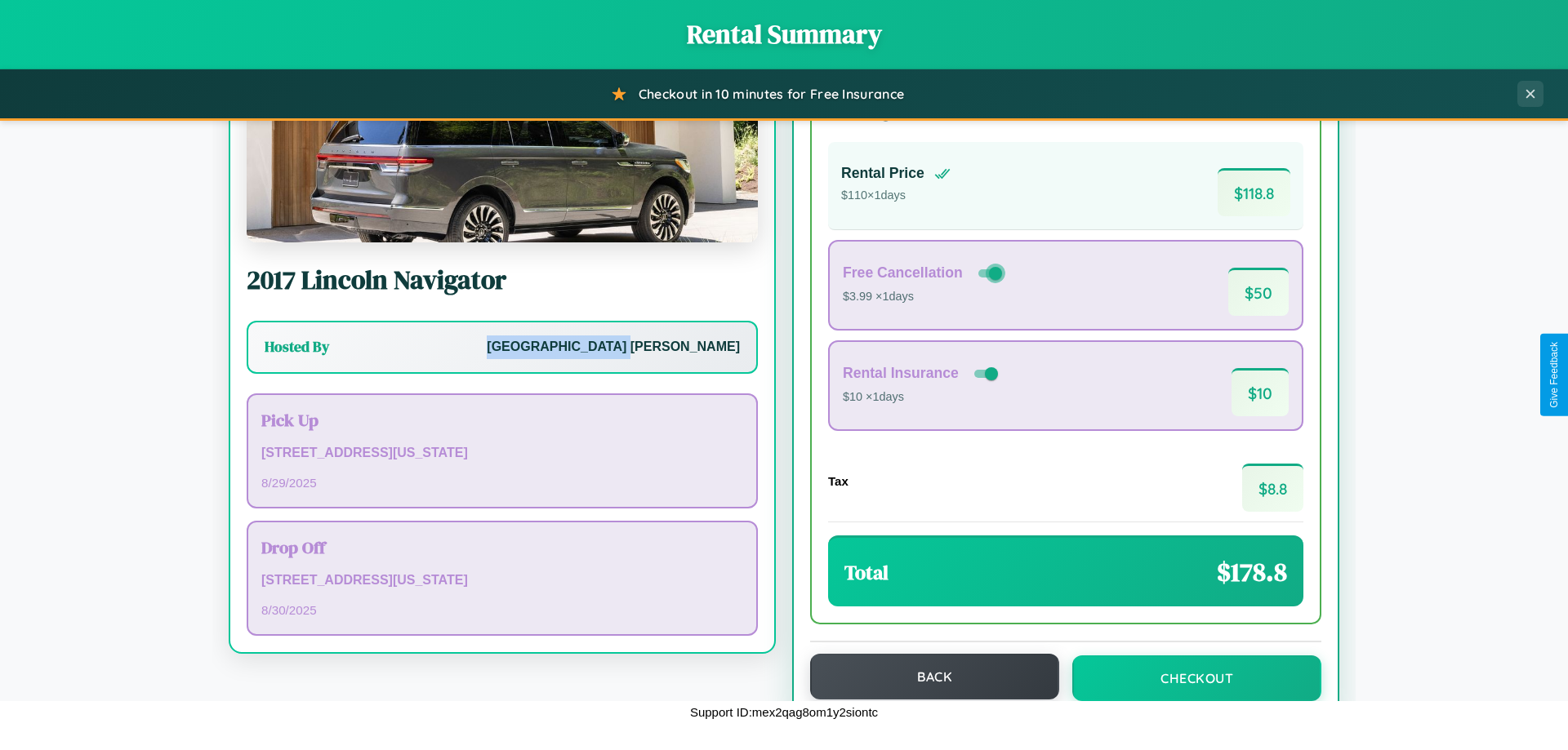
click at [927, 678] on button "Back" at bounding box center [934, 677] width 249 height 46
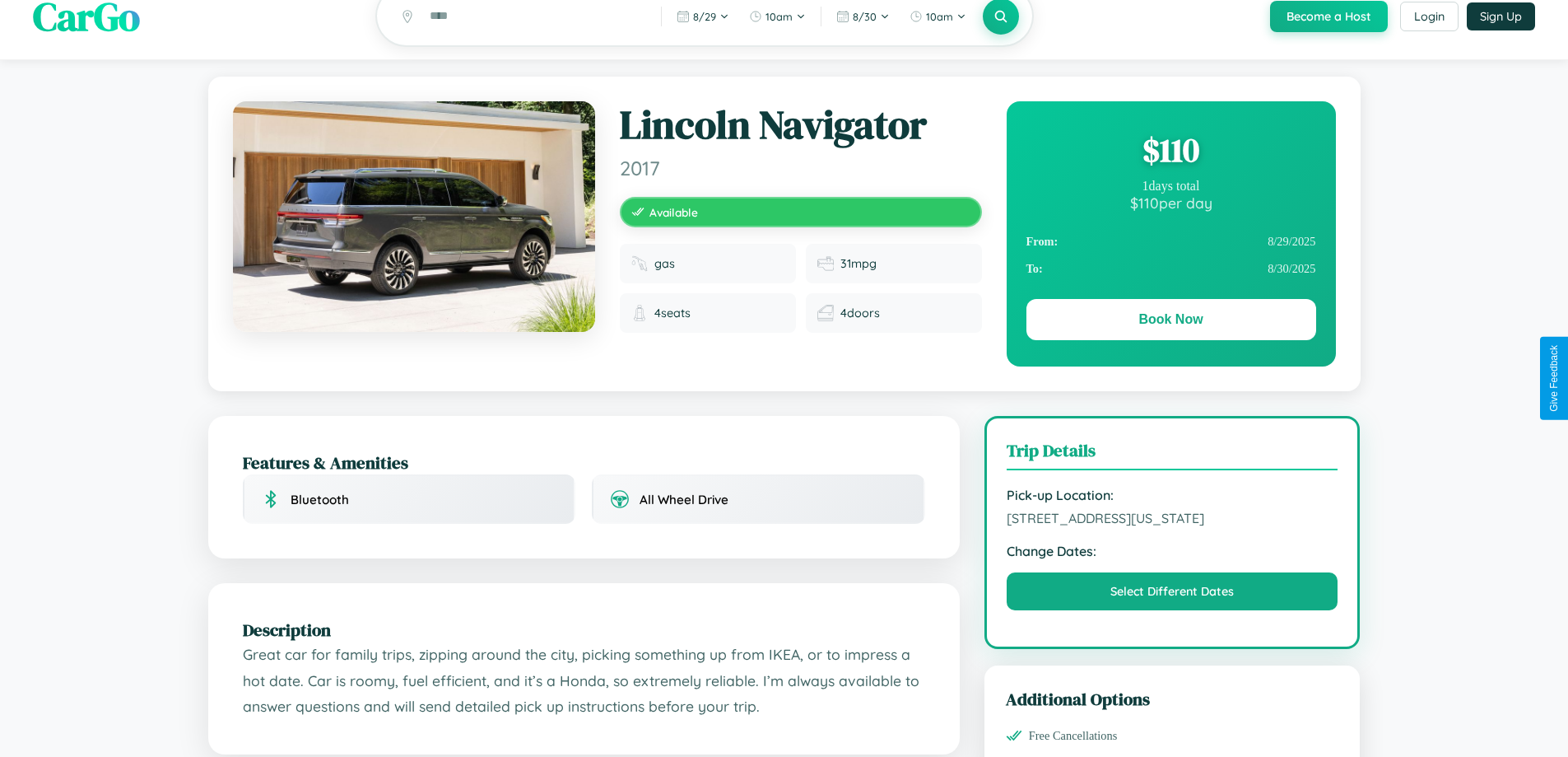
scroll to position [178, 0]
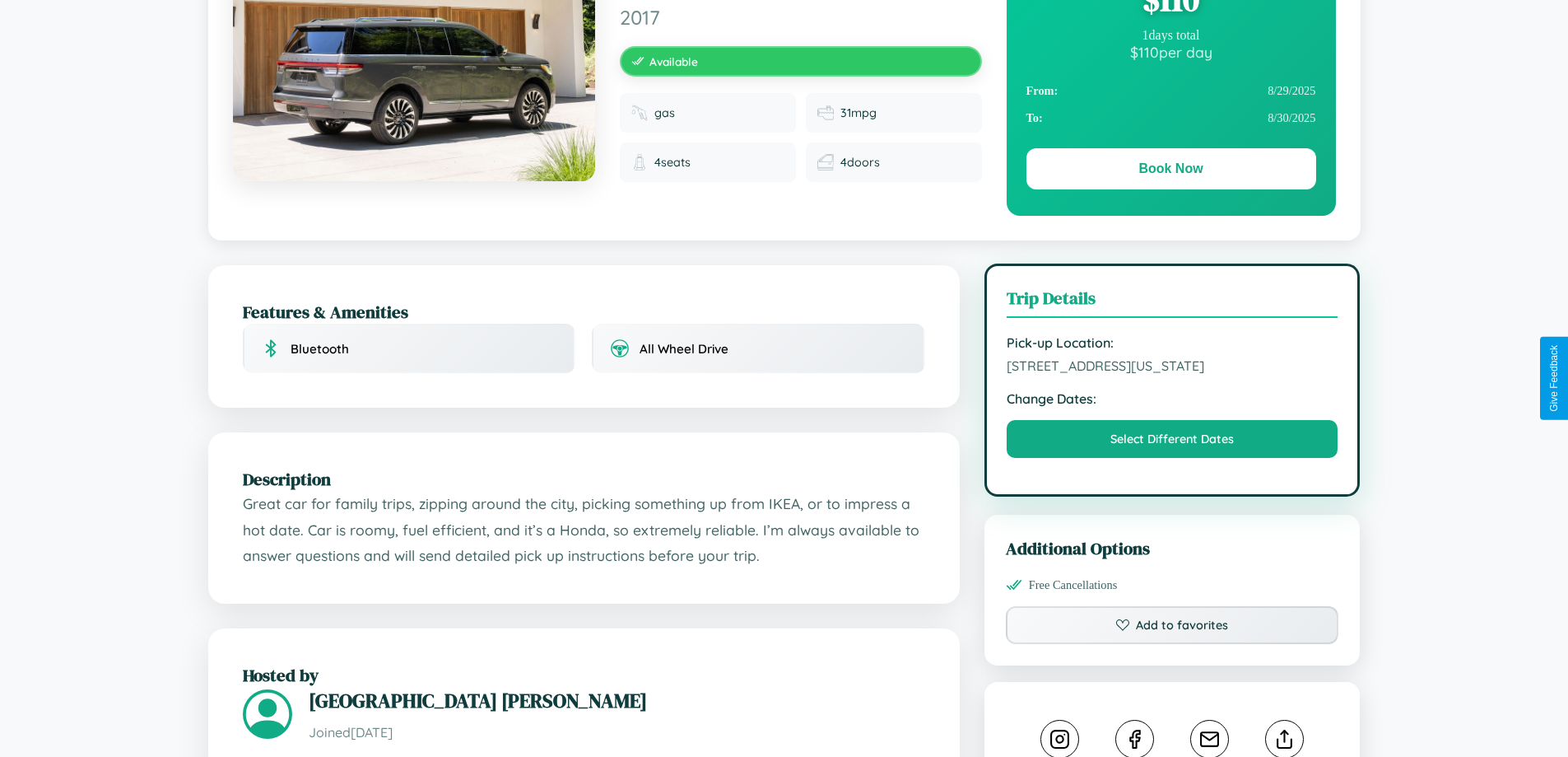
click at [1173, 374] on span "9218 Center Street Denver Colorado 46428 United States" at bounding box center [1173, 366] width 332 height 16
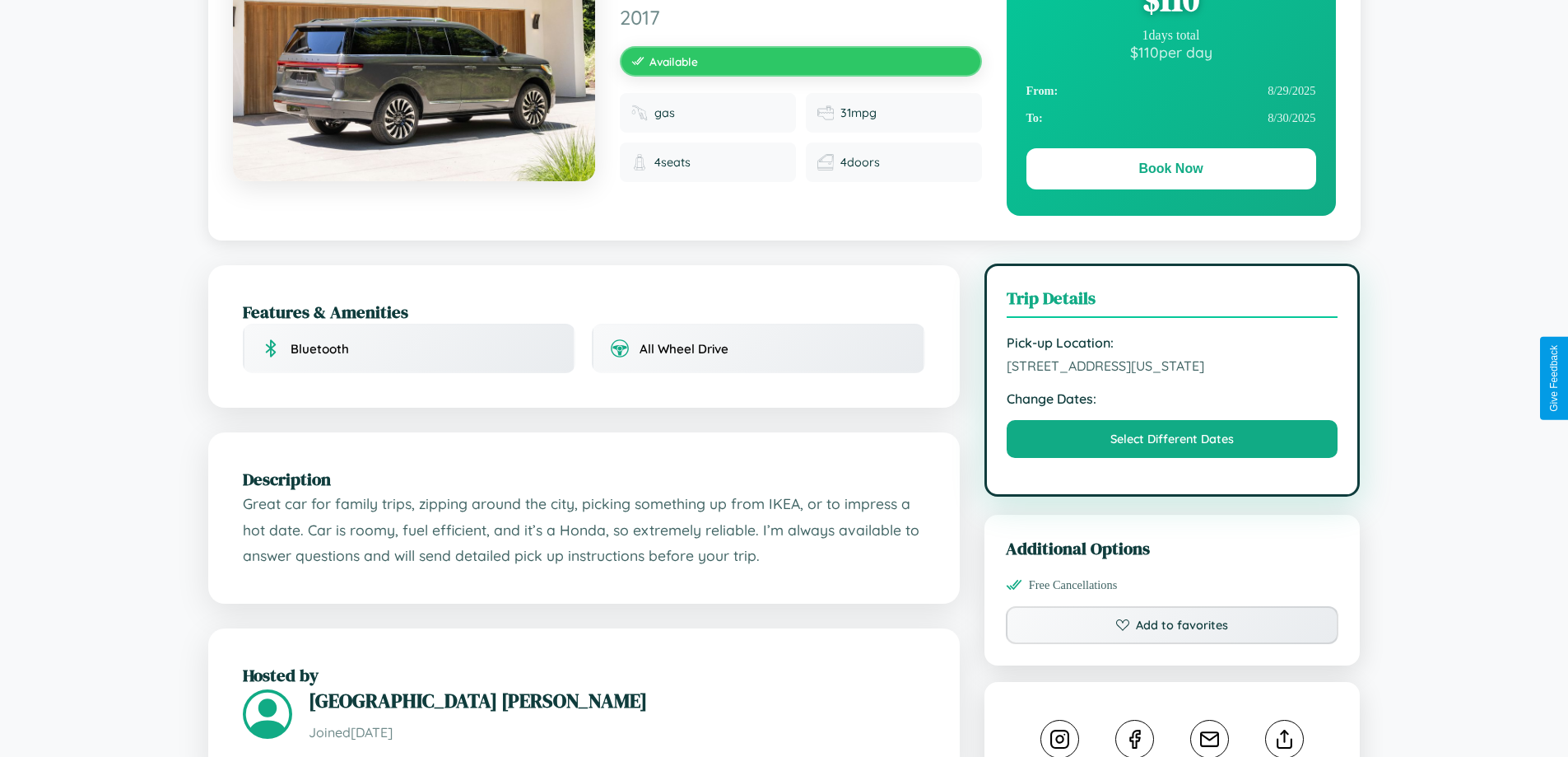
click at [1173, 374] on span "9218 Center Street Denver Colorado 46428 United States" at bounding box center [1173, 366] width 332 height 16
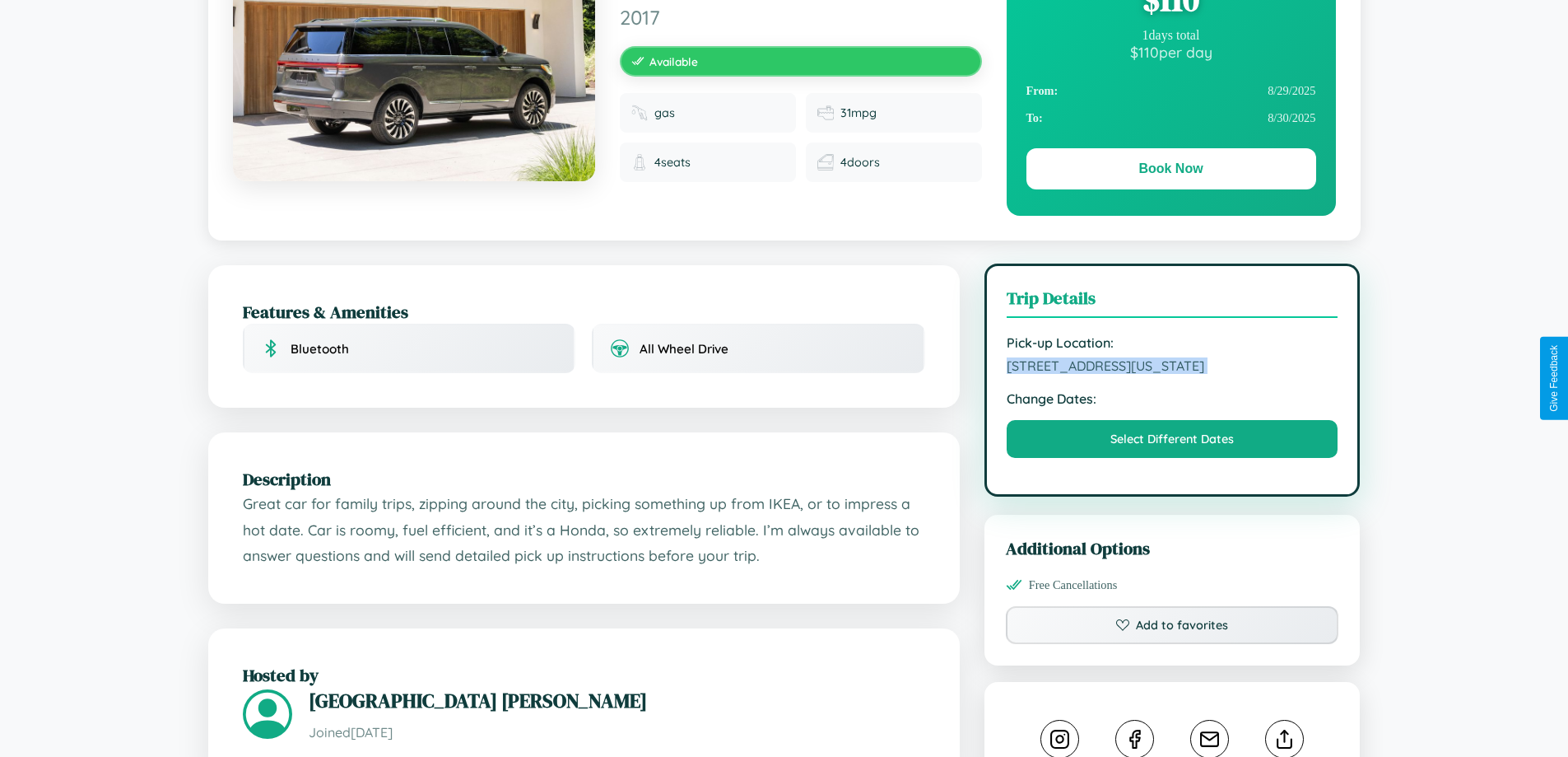
click at [1173, 374] on span "9218 Center Street Denver Colorado 46428 United States" at bounding box center [1173, 366] width 332 height 16
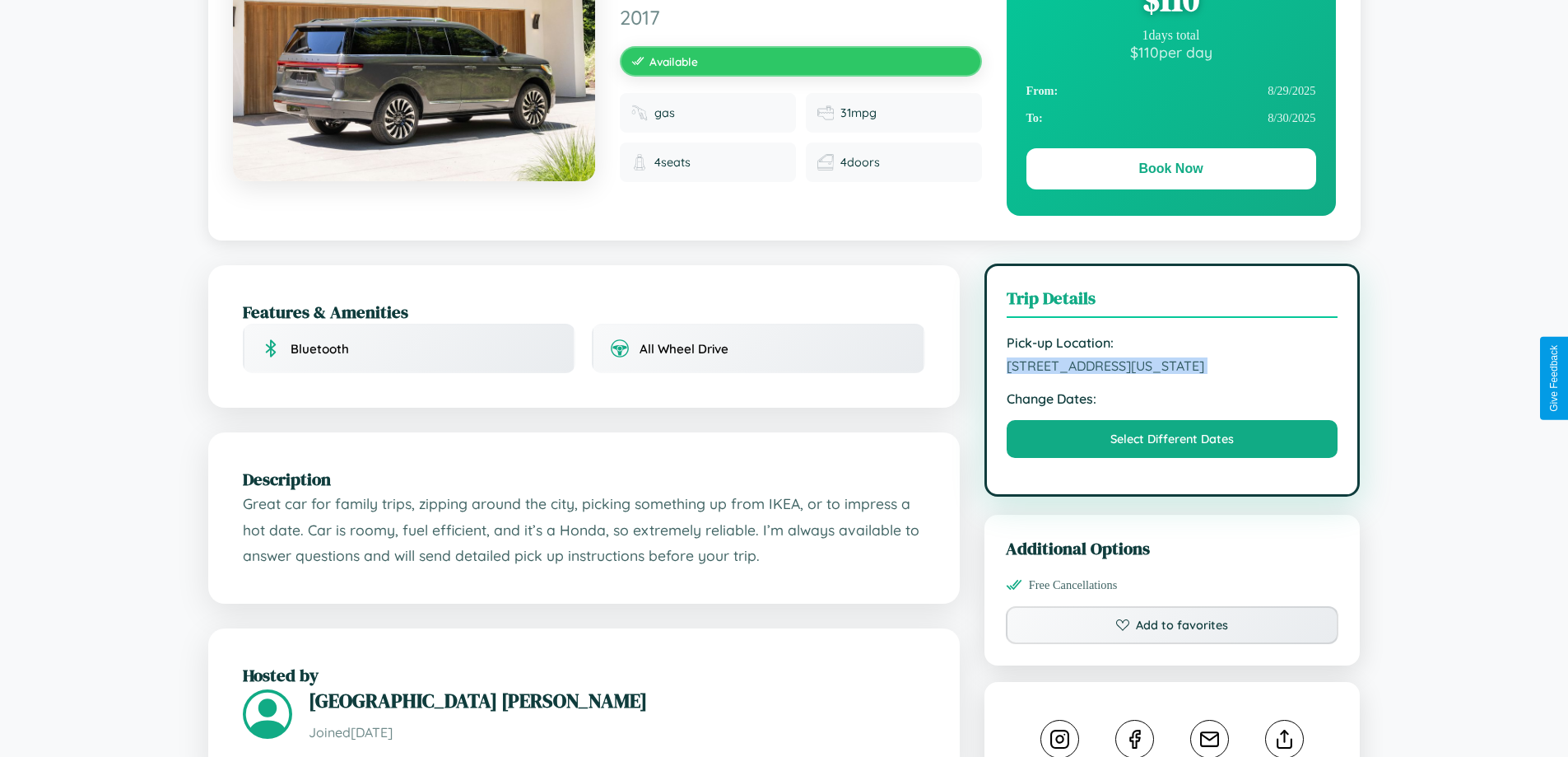
click at [1173, 374] on span "9218 Center Street Denver Colorado 46428 United States" at bounding box center [1173, 366] width 332 height 16
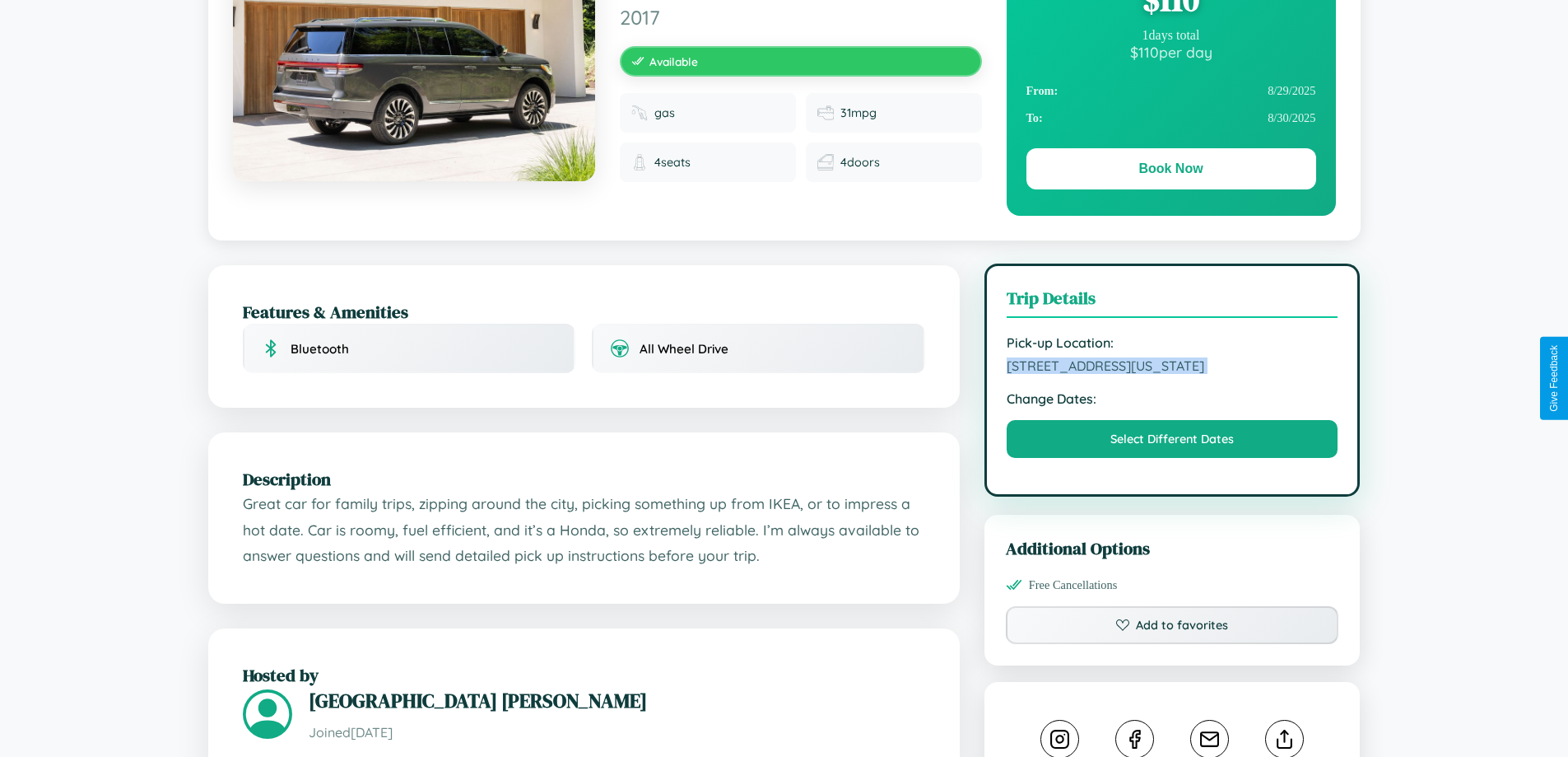
click at [1173, 374] on span "9218 Center Street Denver Colorado 46428 United States" at bounding box center [1173, 366] width 332 height 16
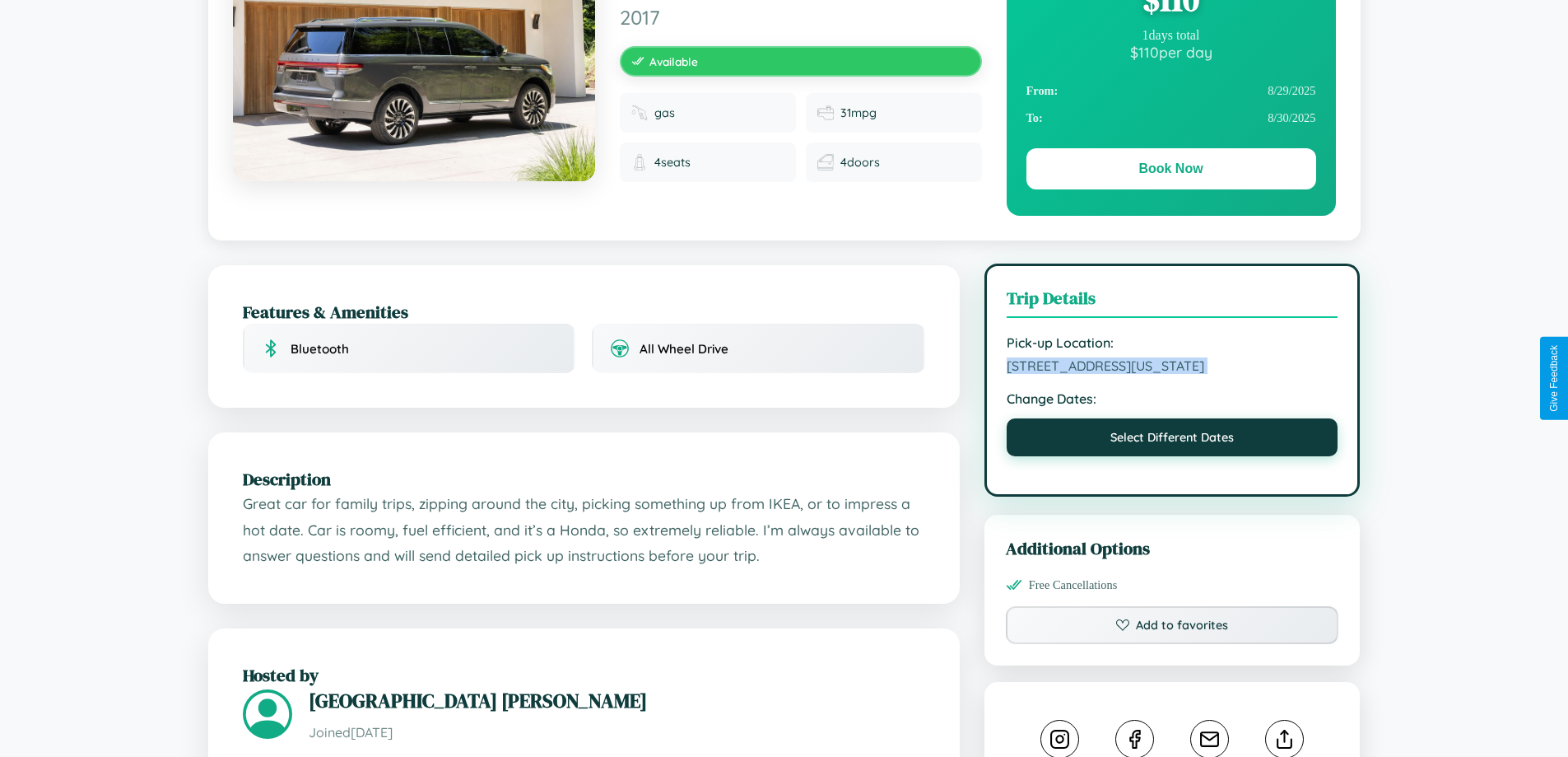
click at [1173, 457] on button "Select Different Dates" at bounding box center [1173, 438] width 332 height 38
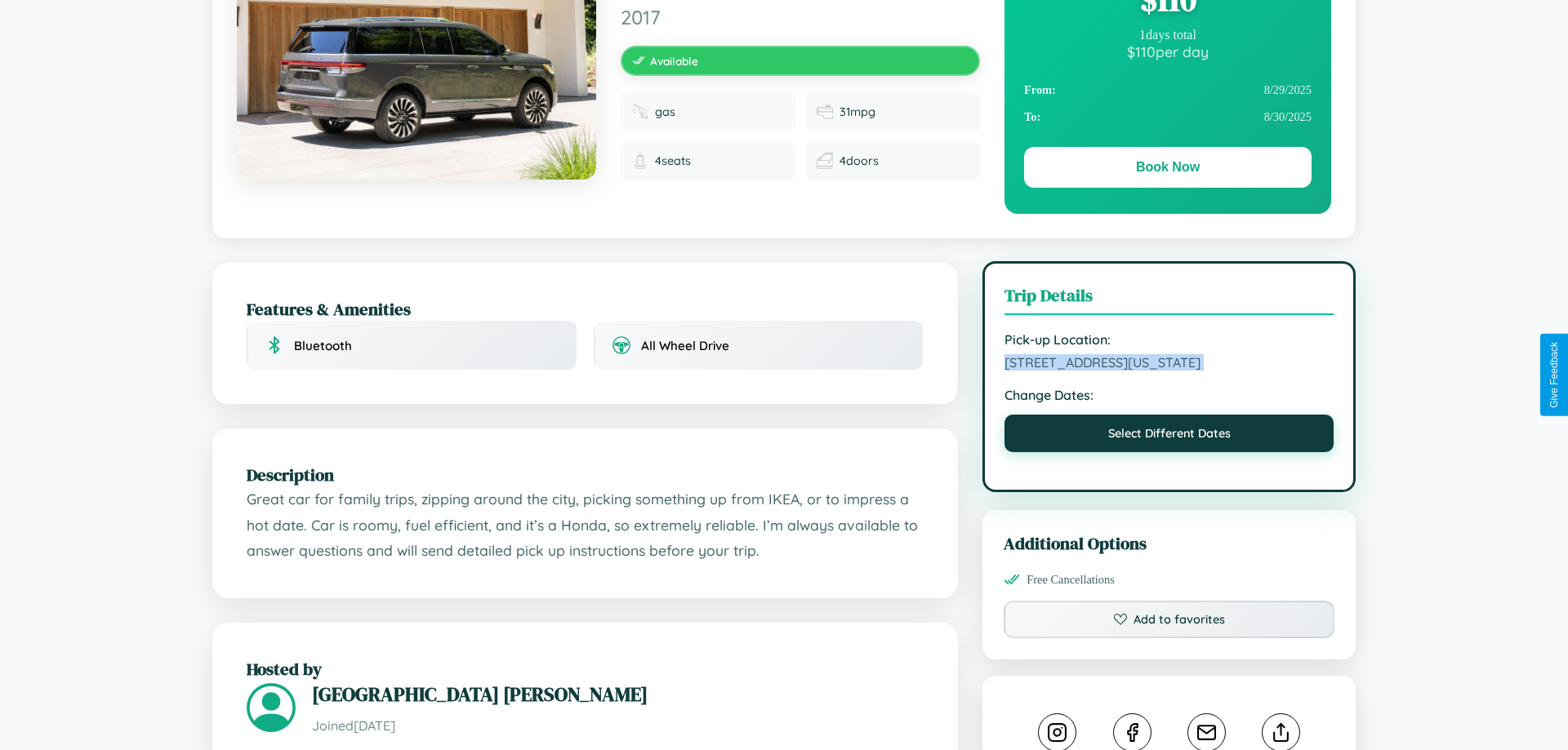
select select "*"
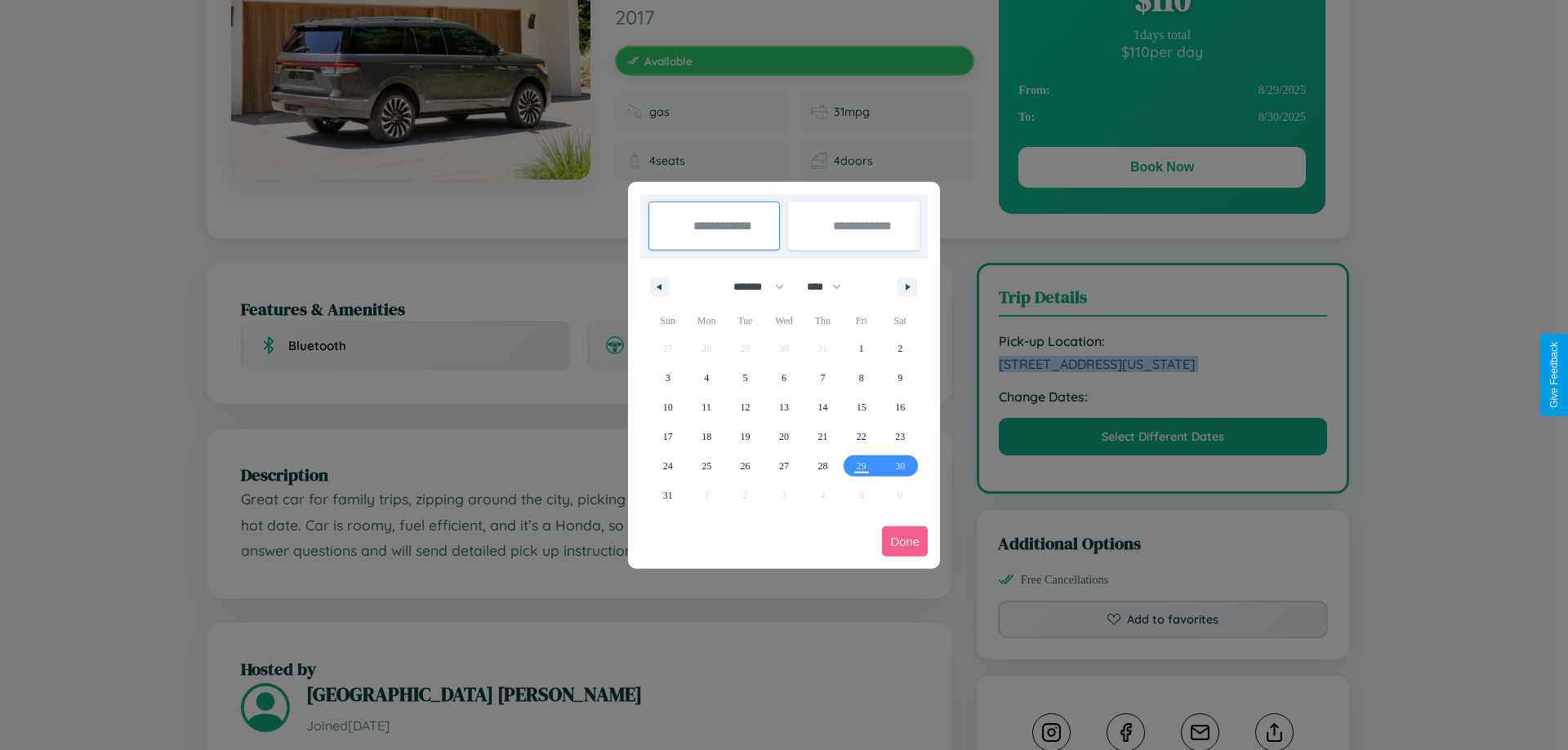
drag, startPoint x: 751, startPoint y: 287, endPoint x: 784, endPoint y: 327, distance: 51.9
click at [751, 287] on select "******* ******** ***** ***** *** **** **** ****** ********* ******* ******** **…" at bounding box center [755, 287] width 70 height 27
drag, startPoint x: 831, startPoint y: 287, endPoint x: 784, endPoint y: 327, distance: 61.7
click at [831, 287] on select "**** **** **** **** **** **** **** **** **** **** **** **** **** **** **** ****…" at bounding box center [824, 287] width 49 height 27
select select "****"
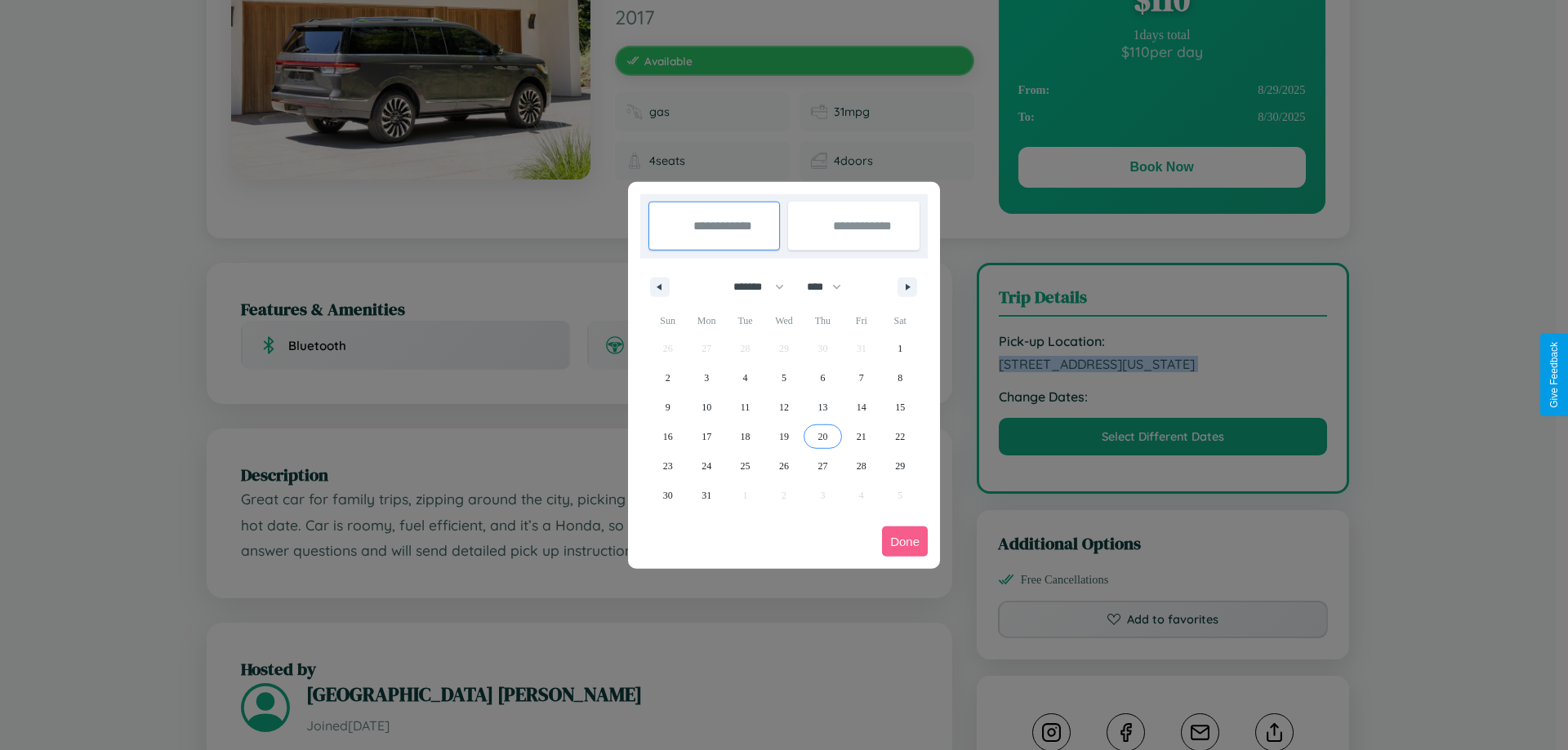
click at [822, 435] on span "20" at bounding box center [823, 436] width 10 height 30
type input "**********"
click at [822, 465] on span "27" at bounding box center [823, 466] width 10 height 30
type input "**********"
click at [904, 541] on button "Done" at bounding box center [905, 542] width 46 height 31
